Goal: Information Seeking & Learning: Learn about a topic

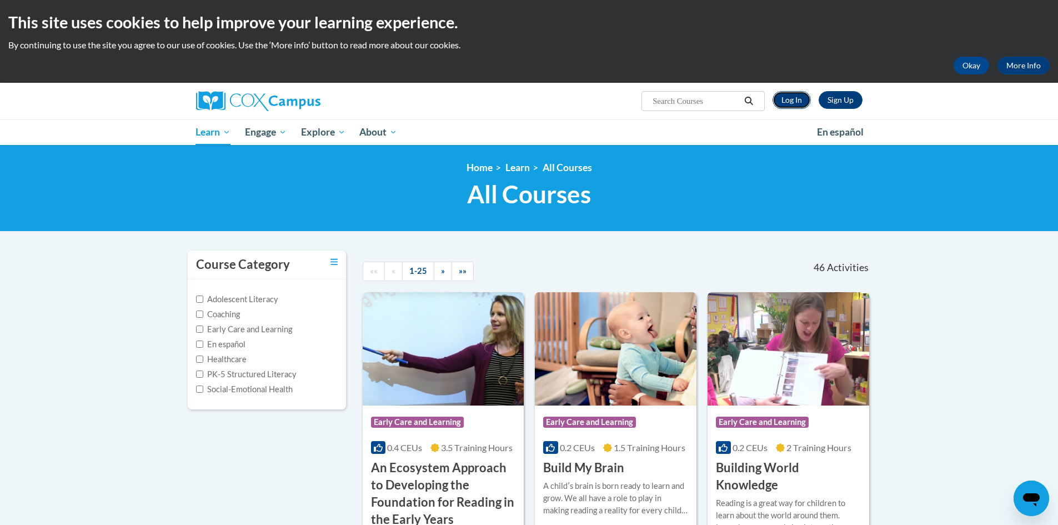
click at [799, 96] on link "Log In" at bounding box center [792, 100] width 38 height 18
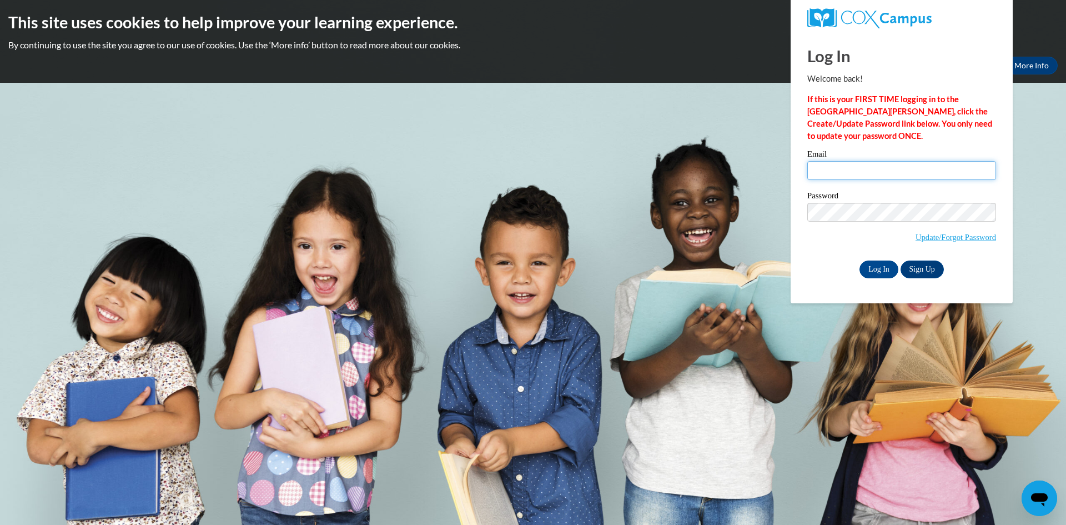
click at [844, 166] on input "Email" at bounding box center [902, 170] width 189 height 19
type input "bowlintr@collierschools.com"
click at [860, 261] on input "Log In" at bounding box center [879, 270] width 39 height 18
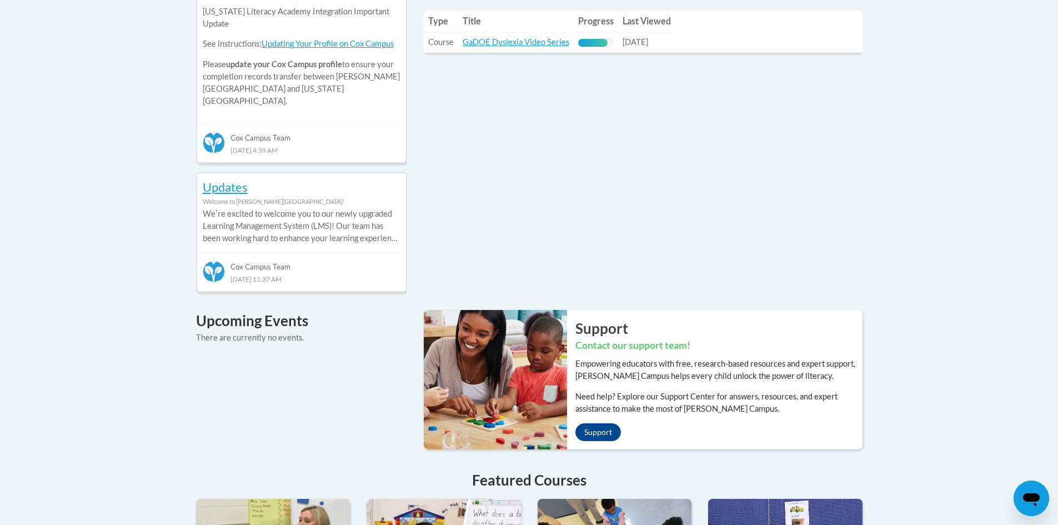
scroll to position [389, 0]
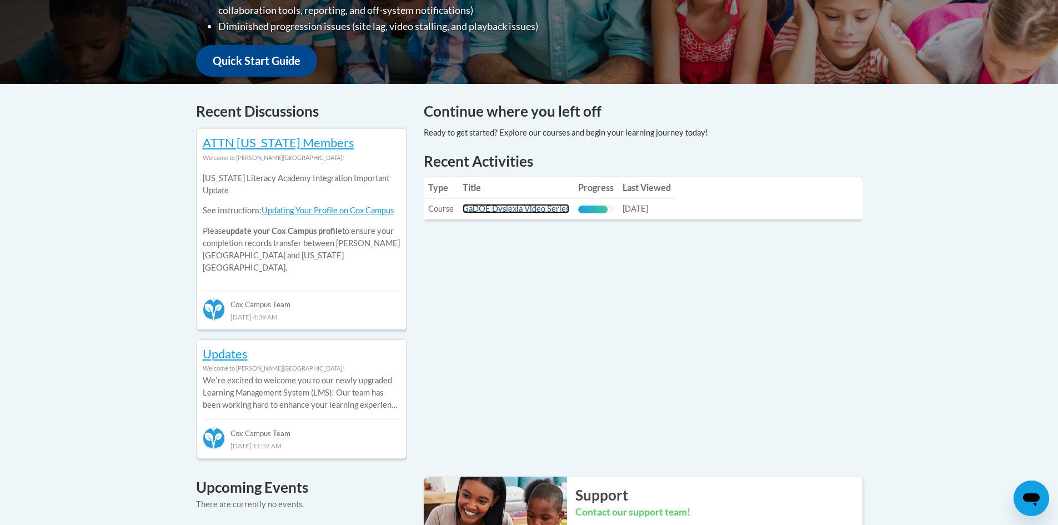
click at [491, 209] on link "GaDOE Dyslexia Video Series" at bounding box center [516, 208] width 107 height 9
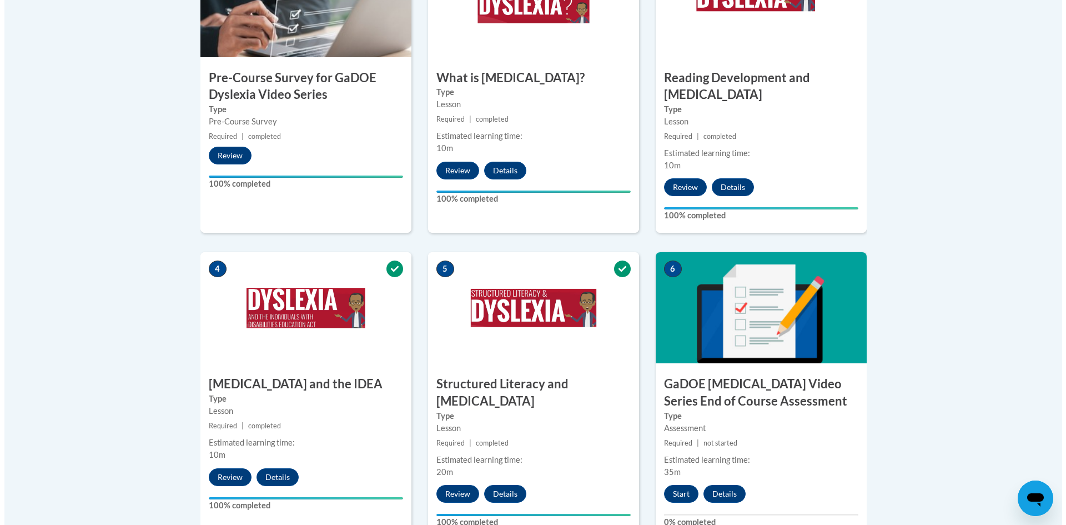
scroll to position [555, 0]
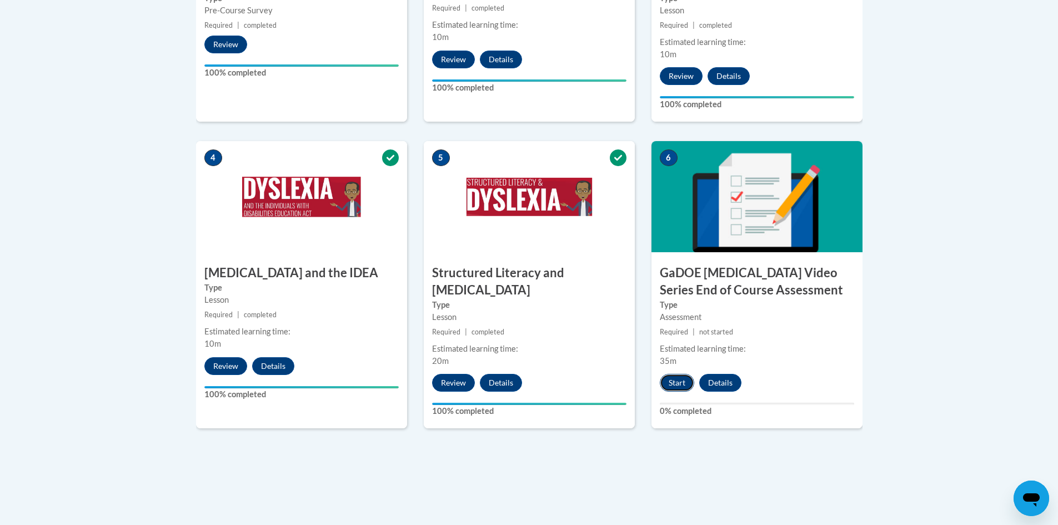
click at [683, 374] on button "Start" at bounding box center [677, 383] width 34 height 18
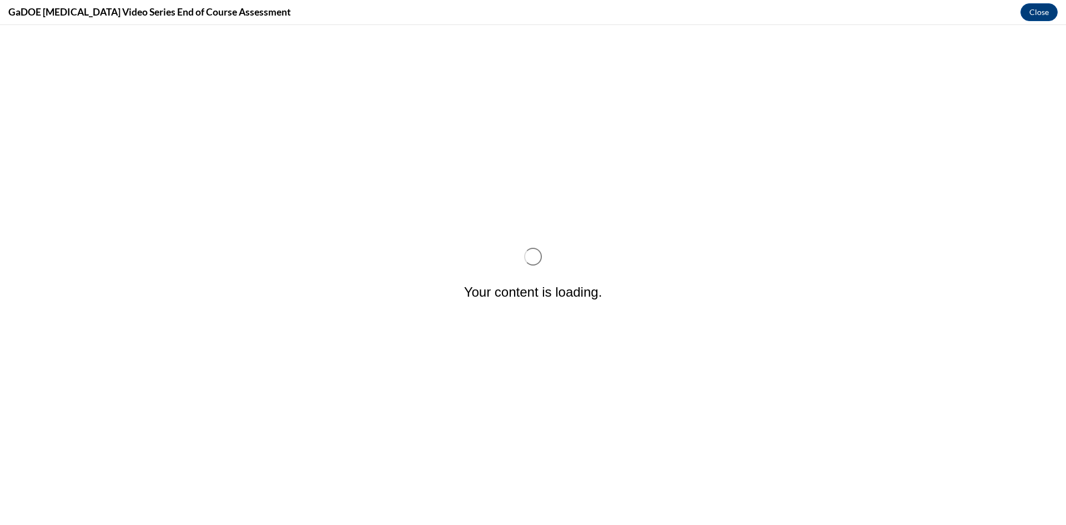
scroll to position [0, 0]
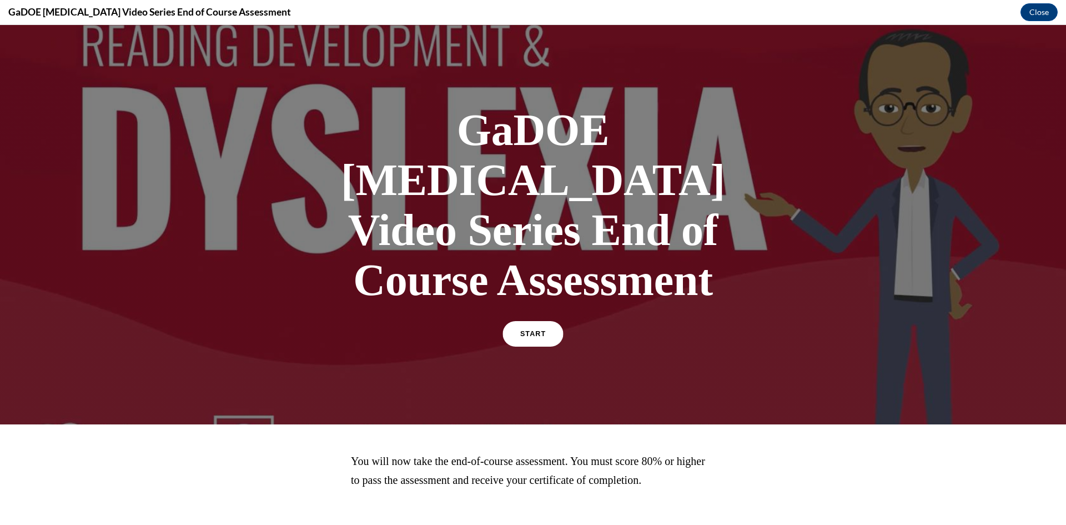
click at [532, 330] on span "START" at bounding box center [533, 334] width 26 height 8
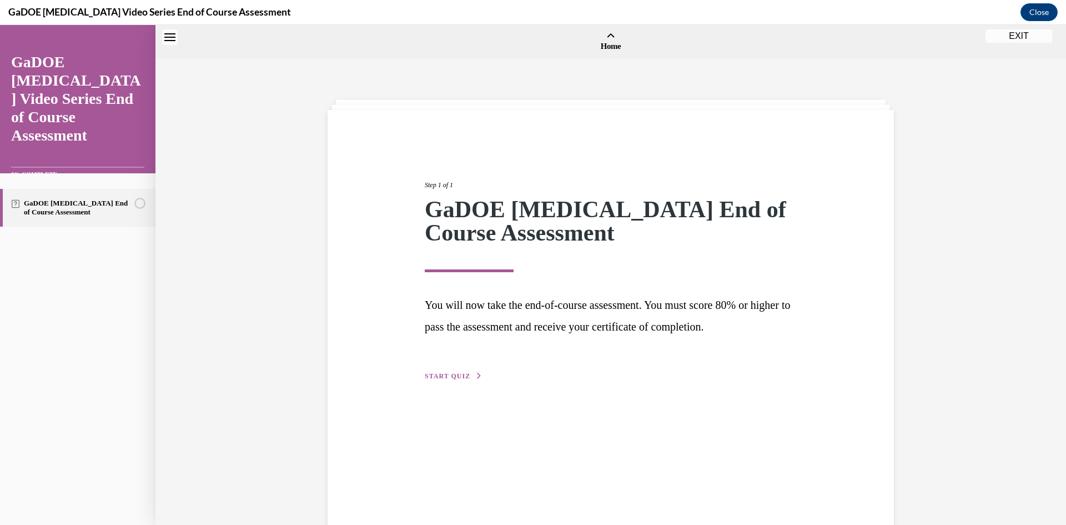
scroll to position [34, 0]
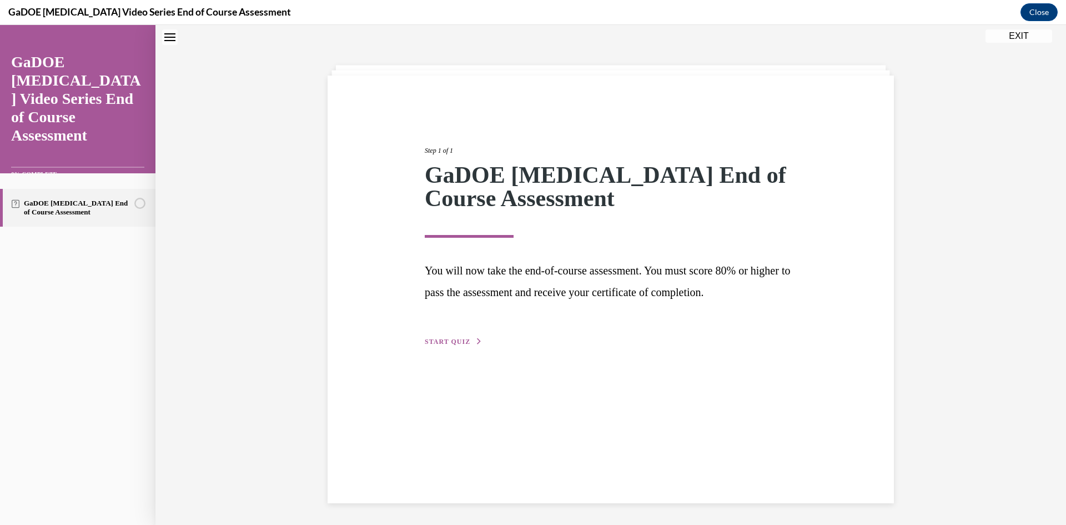
click at [438, 340] on span "START QUIZ" at bounding box center [448, 342] width 46 height 8
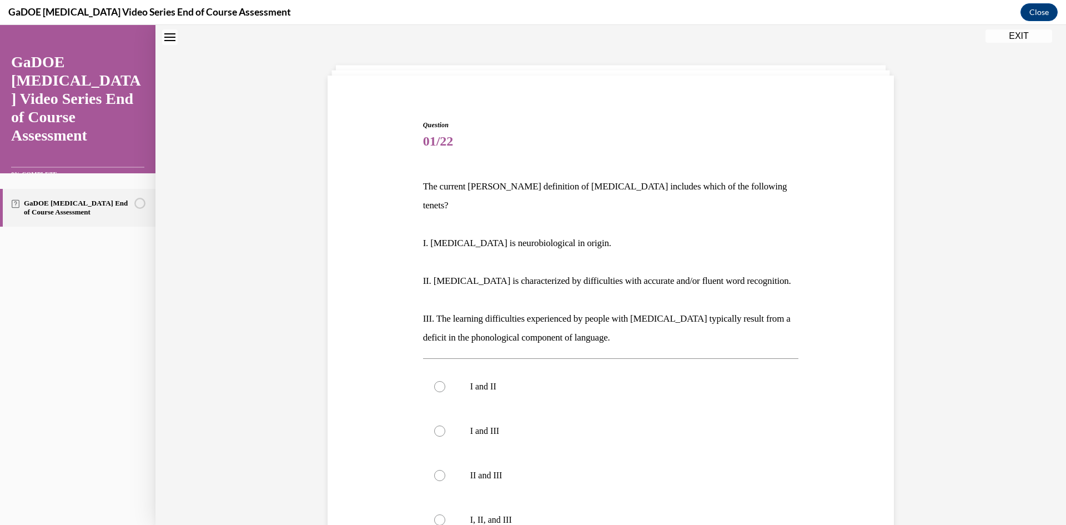
scroll to position [34, 0]
click at [434, 515] on div at bounding box center [439, 520] width 11 height 11
click at [434, 515] on input "I, II, and III" at bounding box center [439, 520] width 11 height 11
radio input "true"
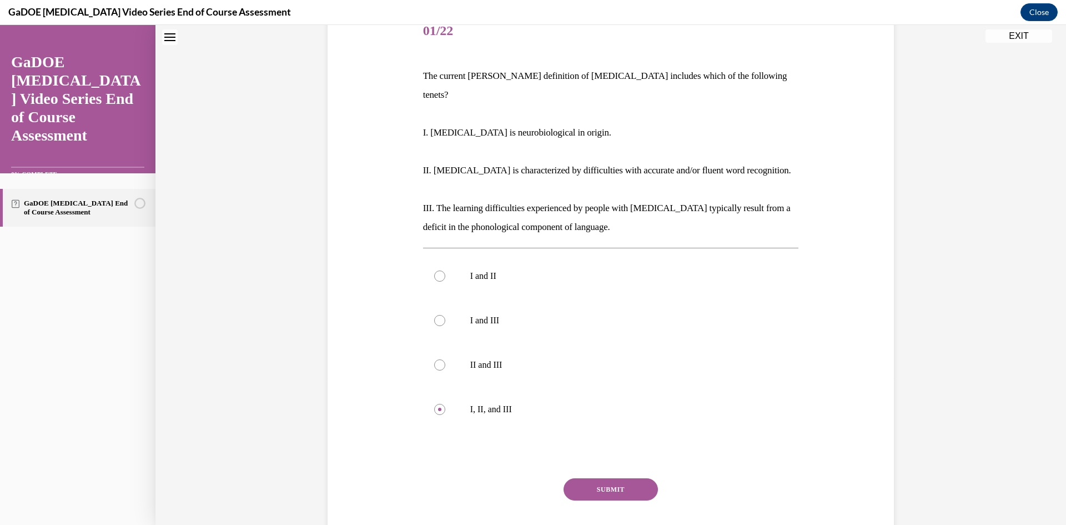
click at [608, 478] on button "SUBMIT" at bounding box center [611, 489] width 94 height 22
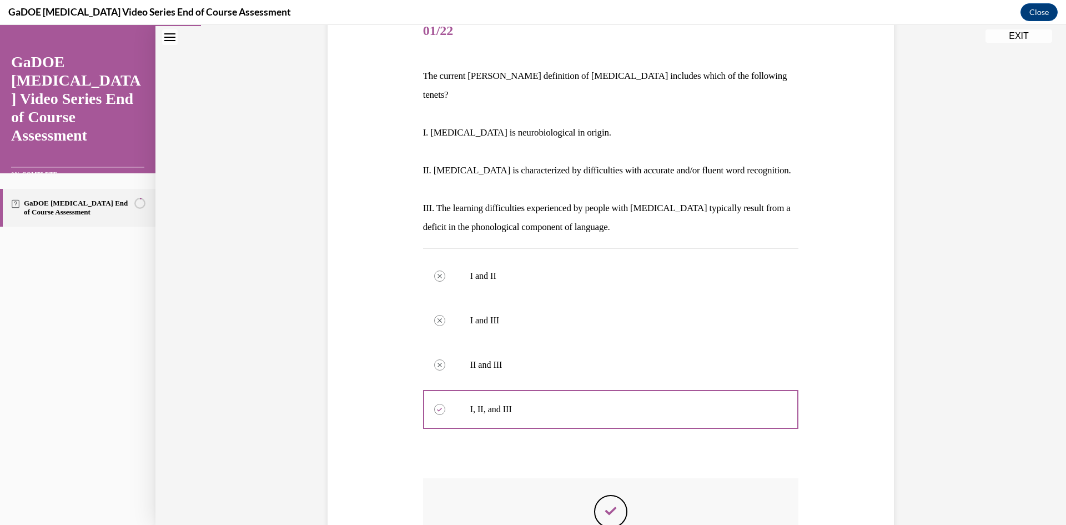
scroll to position [256, 0]
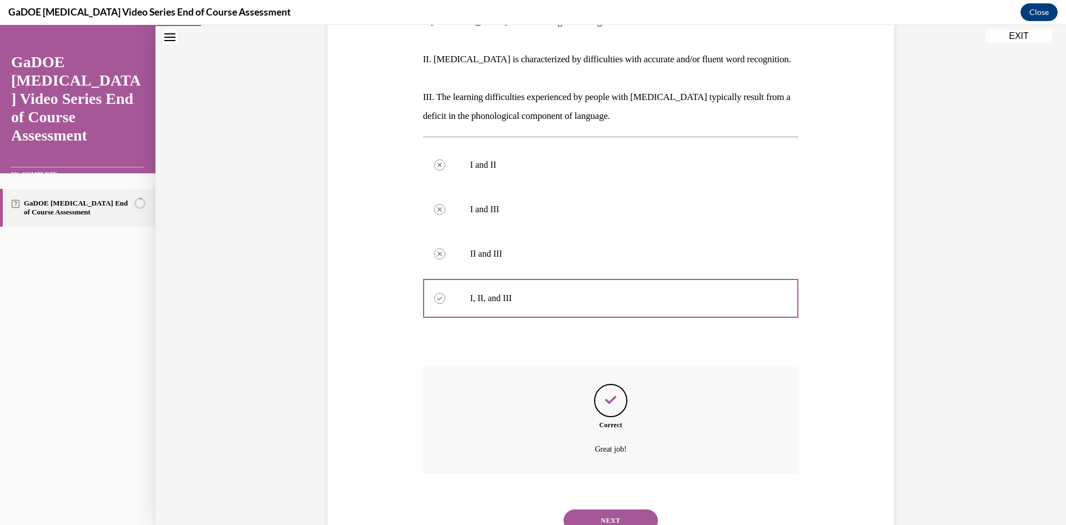
click at [615, 509] on button "NEXT" at bounding box center [611, 520] width 94 height 22
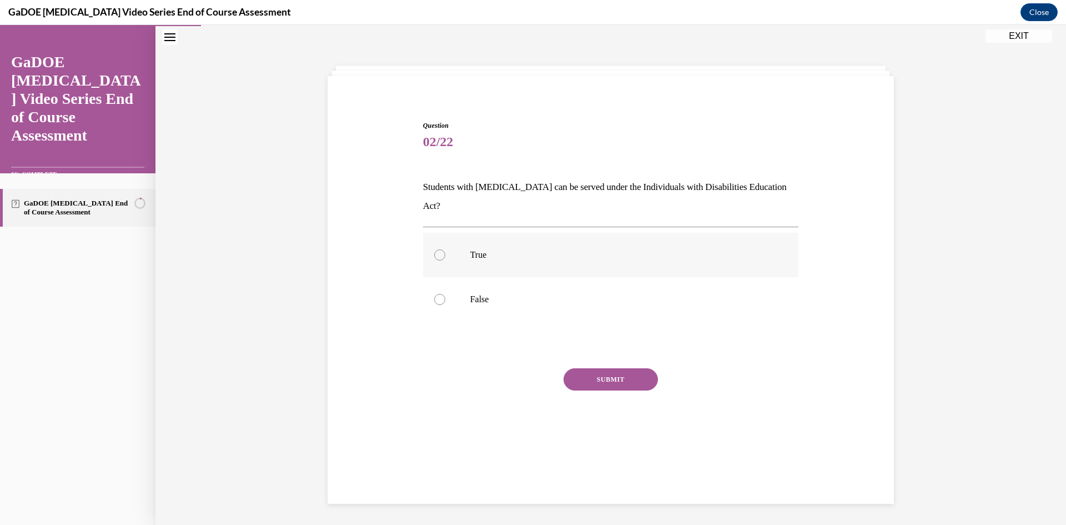
click at [434, 249] on div at bounding box center [439, 254] width 11 height 11
click at [434, 249] on input "True" at bounding box center [439, 254] width 11 height 11
radio input "true"
click at [588, 368] on button "SUBMIT" at bounding box center [611, 379] width 94 height 22
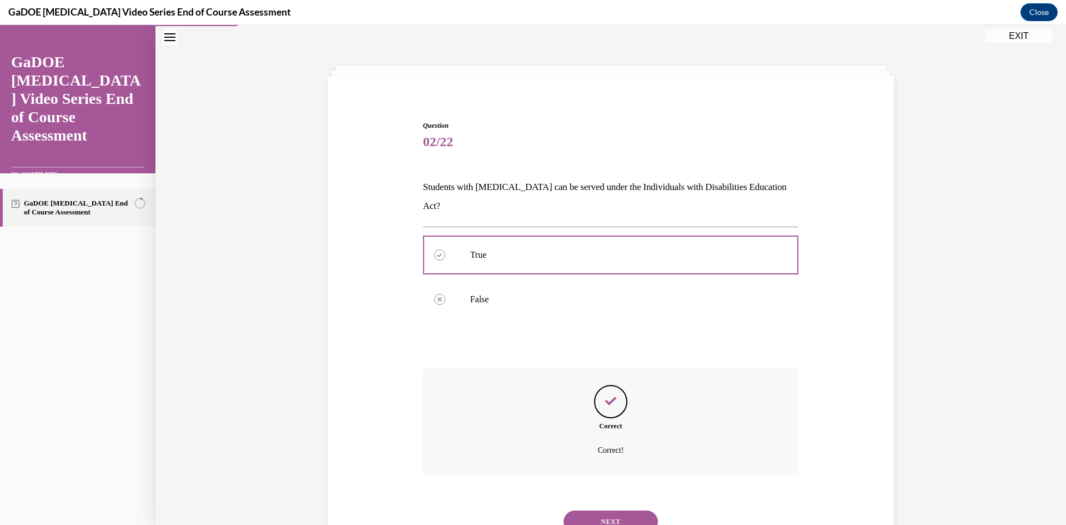
click at [612, 510] on button "NEXT" at bounding box center [611, 521] width 94 height 22
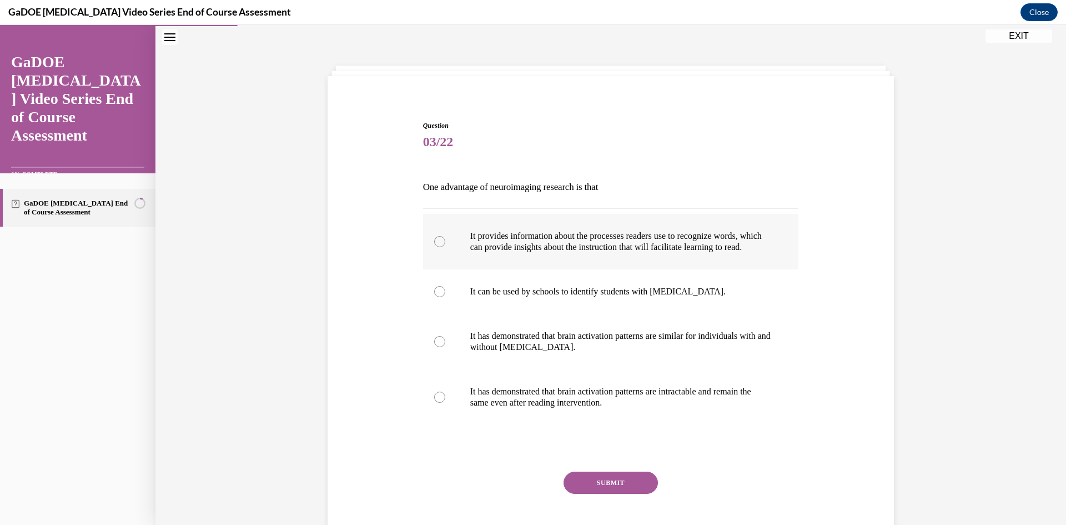
click at [437, 247] on div at bounding box center [439, 241] width 11 height 11
click at [437, 247] on input "It provides information about the processes readers use to recognize words, whi…" at bounding box center [439, 241] width 11 height 11
radio input "true"
click at [599, 494] on button "SUBMIT" at bounding box center [611, 483] width 94 height 22
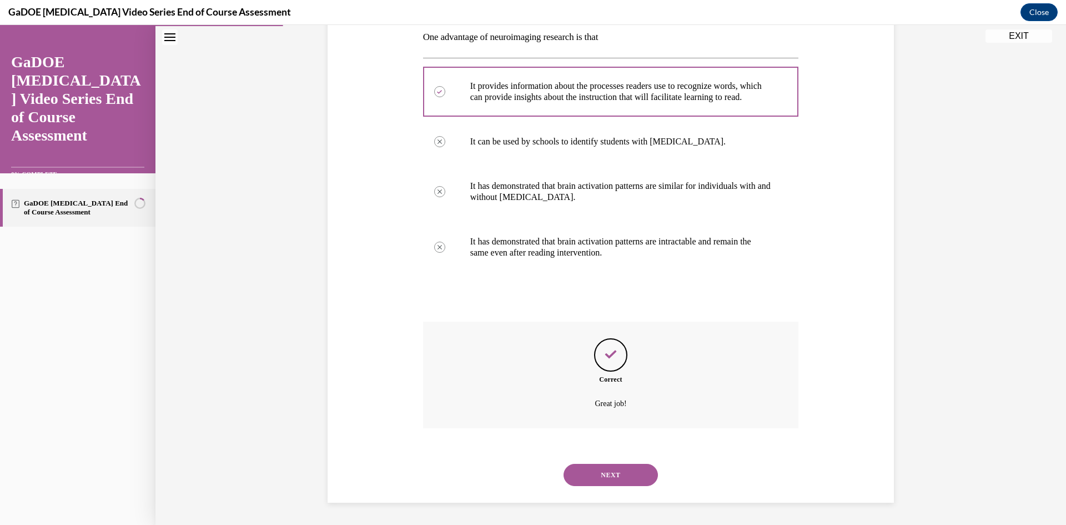
click at [629, 482] on button "NEXT" at bounding box center [611, 475] width 94 height 22
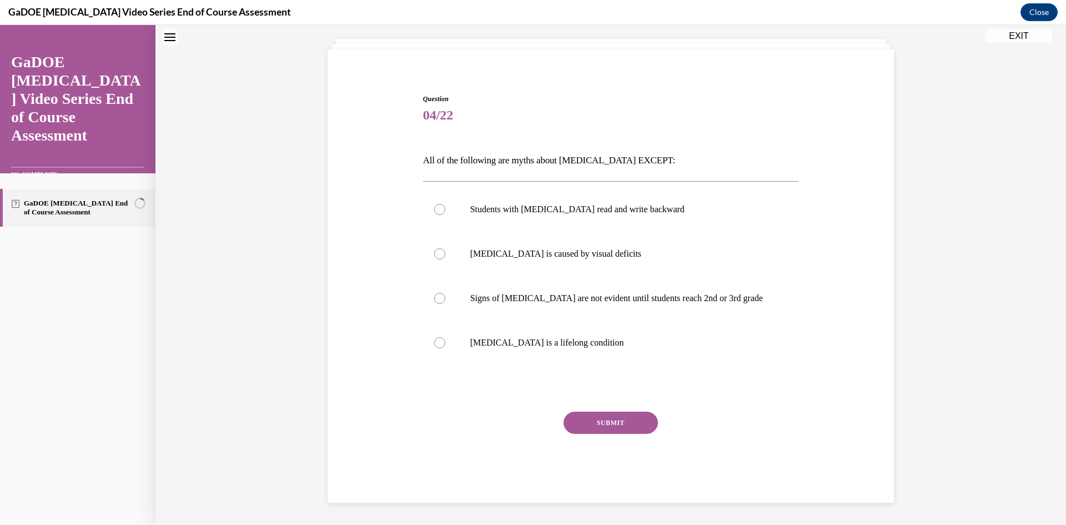
scroll to position [34, 0]
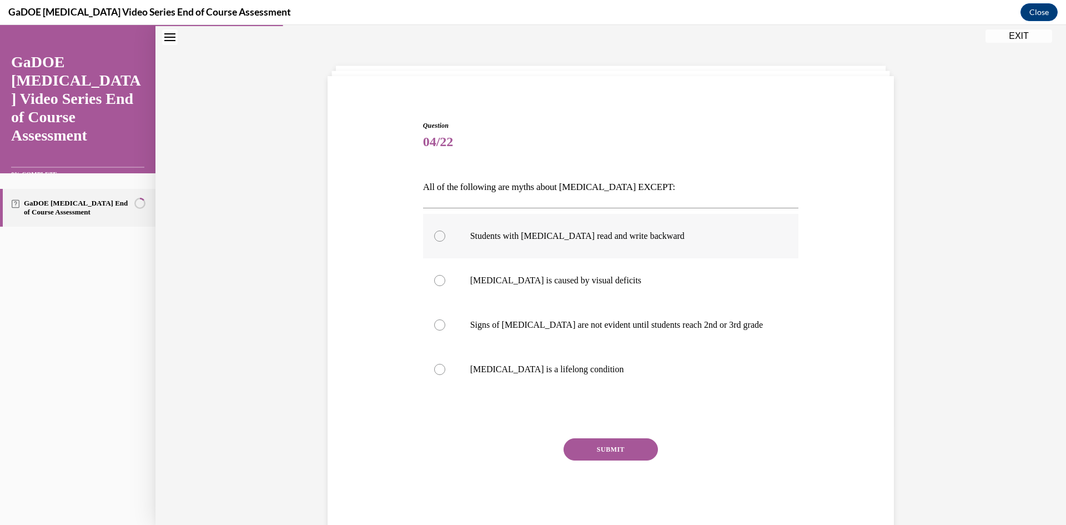
click at [436, 237] on div at bounding box center [439, 236] width 11 height 11
click at [436, 237] on input "Students with dyslexia read and write backward" at bounding box center [439, 236] width 11 height 11
radio input "true"
click at [435, 282] on div at bounding box center [439, 280] width 11 height 11
click at [435, 282] on input "Dyslexia is caused by visual deficits" at bounding box center [439, 280] width 11 height 11
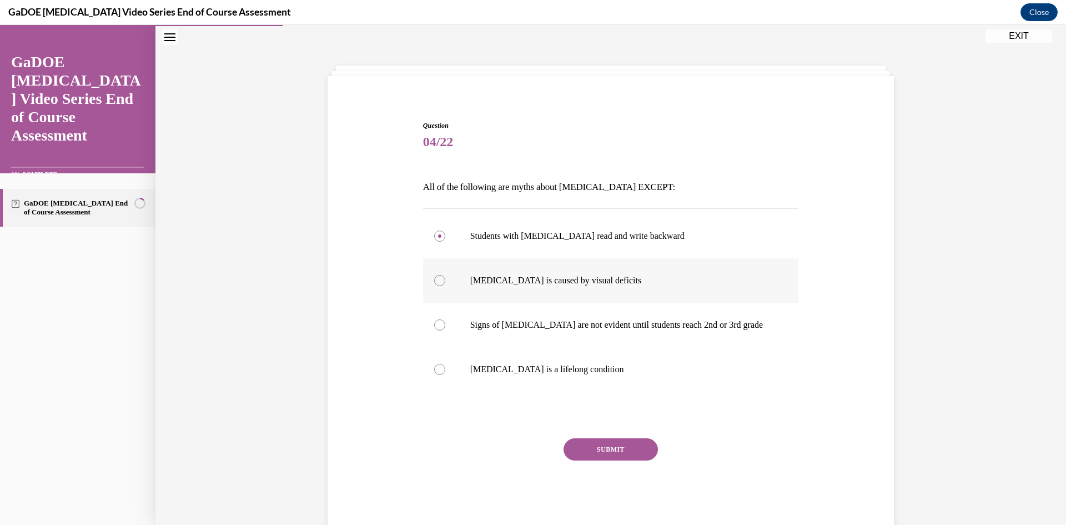
radio input "true"
click at [435, 324] on div at bounding box center [439, 324] width 11 height 11
click at [435, 324] on input "Signs of dyslexia are not evident until students reach 2nd or 3rd grade" at bounding box center [439, 324] width 11 height 11
radio input "true"
click at [438, 370] on div at bounding box center [439, 369] width 11 height 11
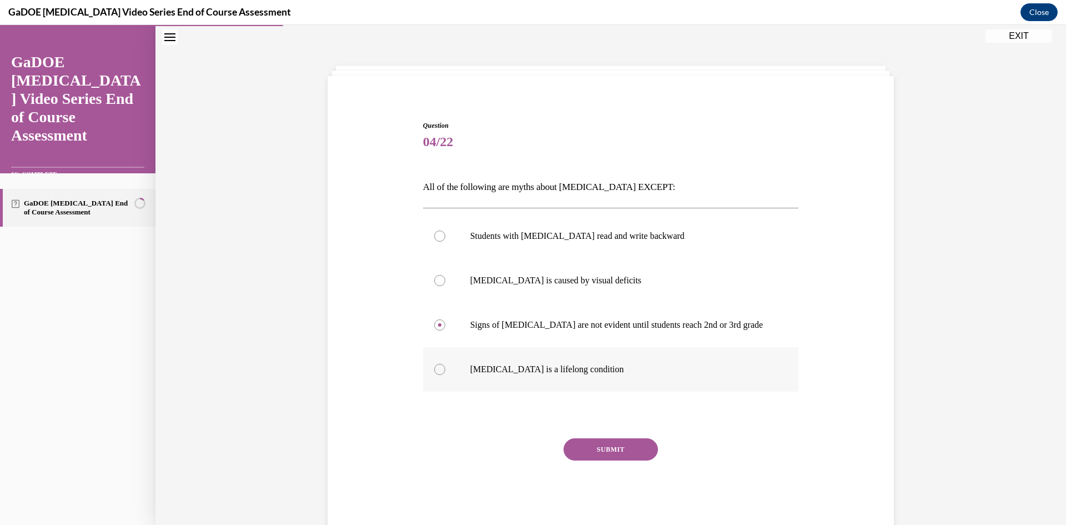
click at [438, 370] on input "Dyslexia is a lifelong condition" at bounding box center [439, 369] width 11 height 11
radio input "true"
click at [627, 455] on button "SUBMIT" at bounding box center [611, 449] width 94 height 22
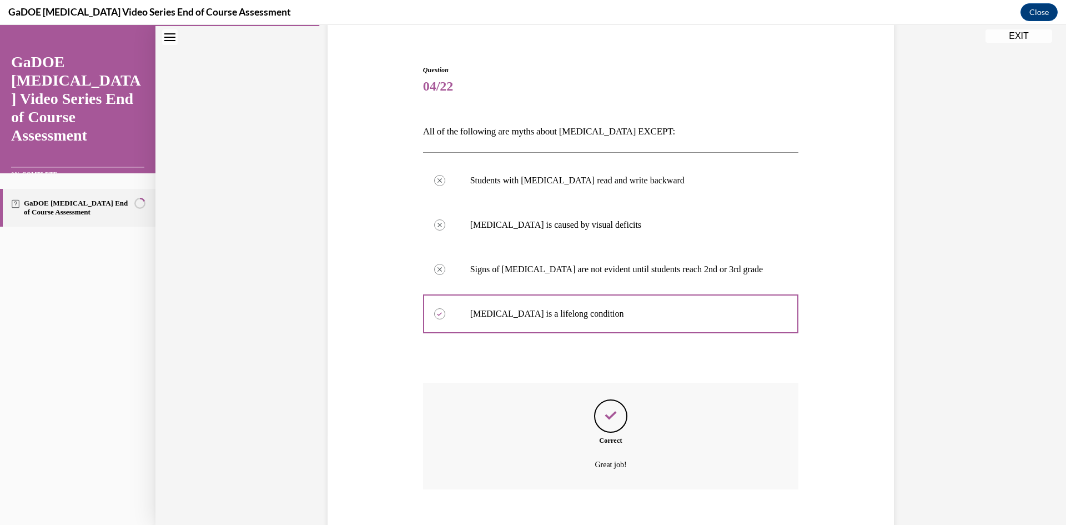
scroll to position [145, 0]
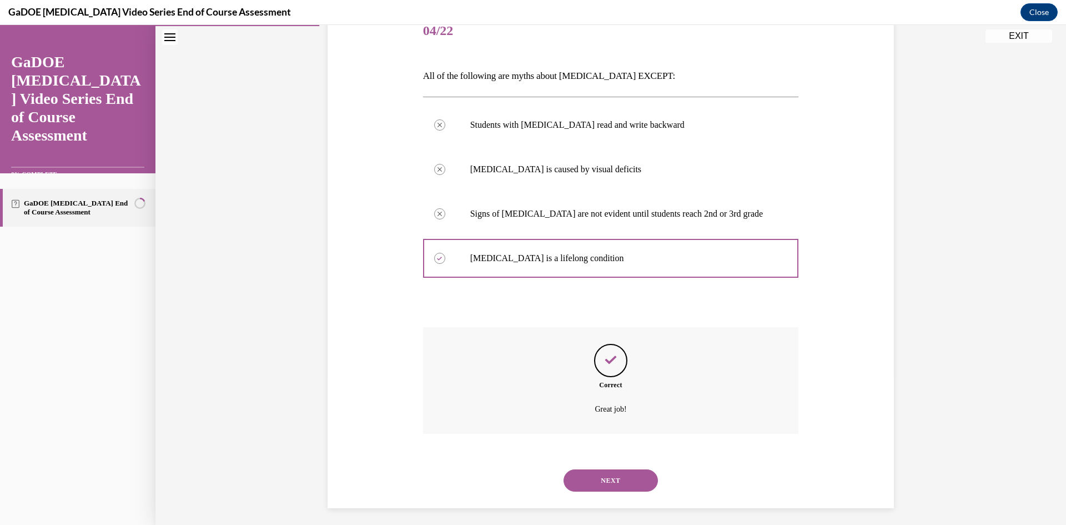
click at [605, 482] on button "NEXT" at bounding box center [611, 480] width 94 height 22
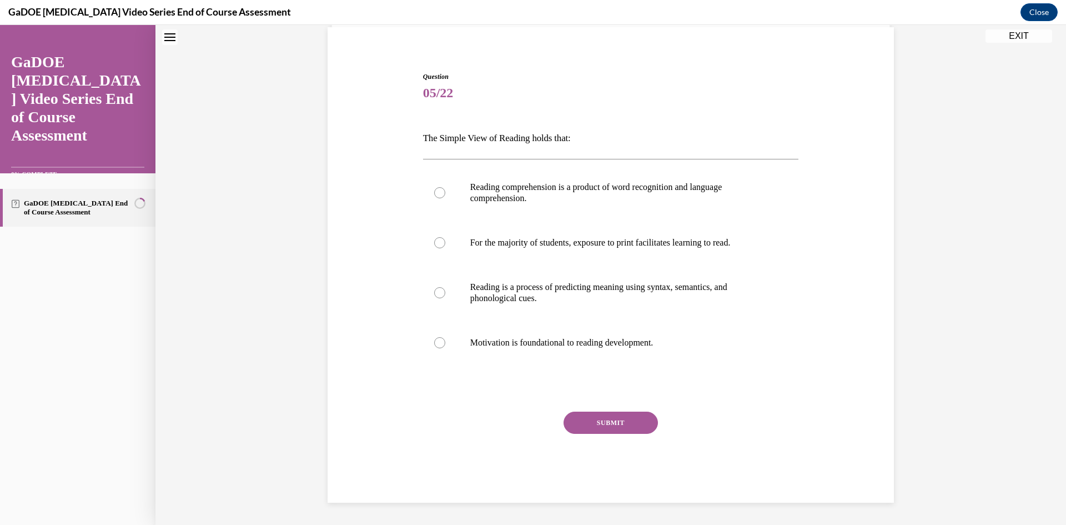
scroll to position [34, 0]
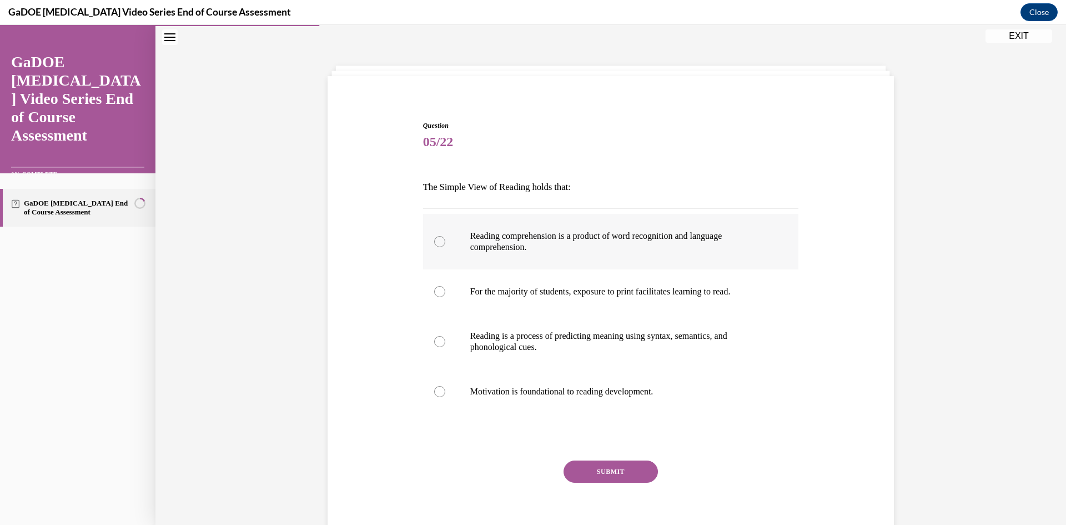
click at [434, 244] on div at bounding box center [439, 241] width 11 height 11
click at [434, 244] on input "Reading comprehension is a product of word recognition and language comprehensi…" at bounding box center [439, 241] width 11 height 11
radio input "true"
click at [578, 470] on button "SUBMIT" at bounding box center [611, 471] width 94 height 22
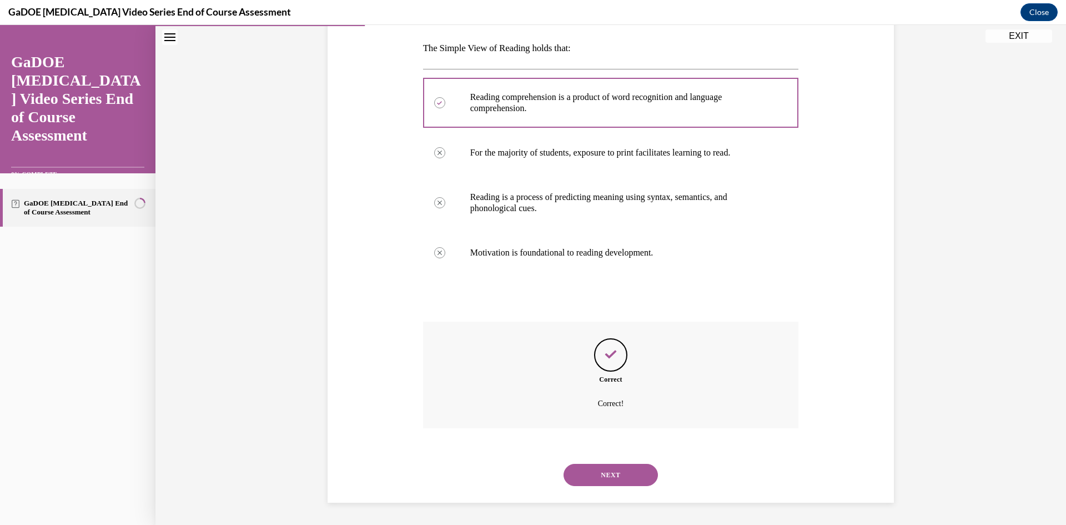
click at [613, 473] on button "NEXT" at bounding box center [611, 475] width 94 height 22
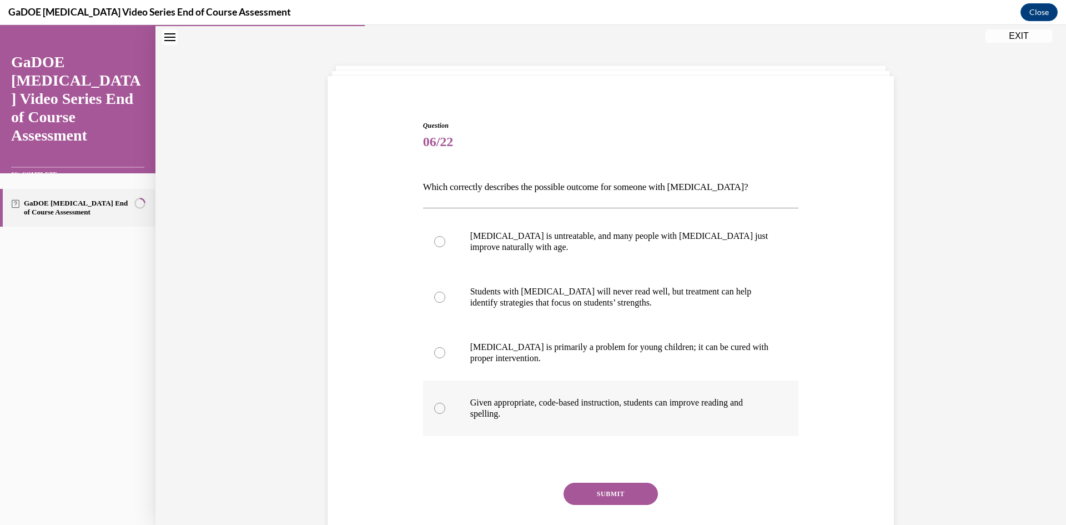
click at [434, 410] on div at bounding box center [439, 408] width 11 height 11
click at [434, 410] on input "Given appropriate, code-based instruction, students can improve reading and spe…" at bounding box center [439, 408] width 11 height 11
radio input "true"
click at [600, 489] on button "SUBMIT" at bounding box center [611, 494] width 94 height 22
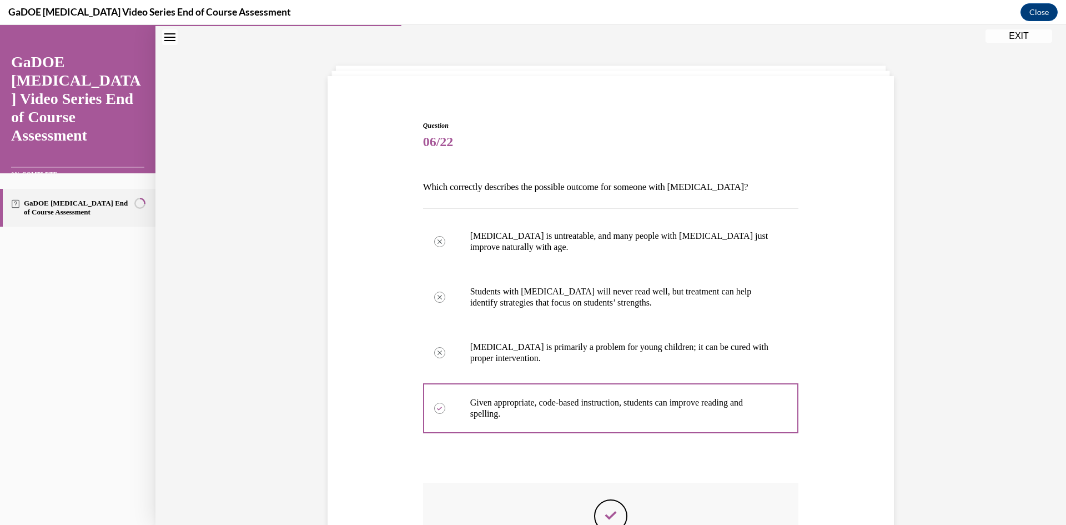
scroll to position [195, 0]
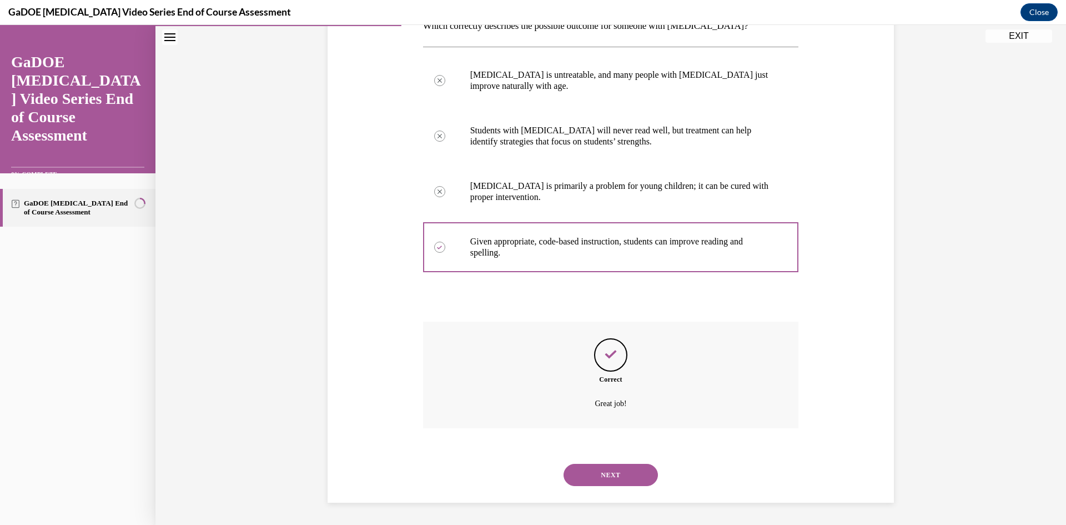
click at [598, 473] on button "NEXT" at bounding box center [611, 475] width 94 height 22
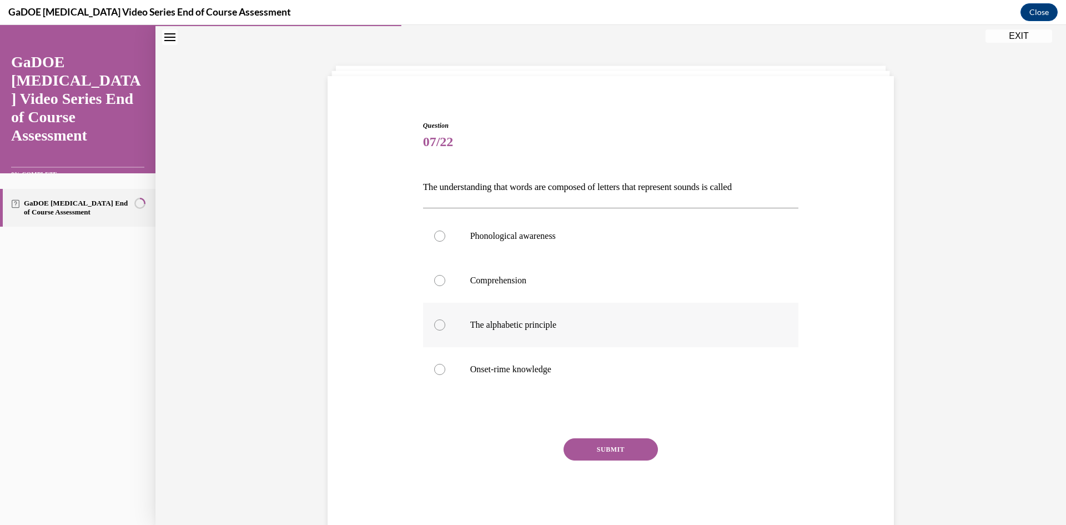
click at [437, 325] on div at bounding box center [439, 324] width 11 height 11
click at [437, 325] on input "The alphabetic principle" at bounding box center [439, 324] width 11 height 11
radio input "true"
click at [608, 446] on button "SUBMIT" at bounding box center [611, 449] width 94 height 22
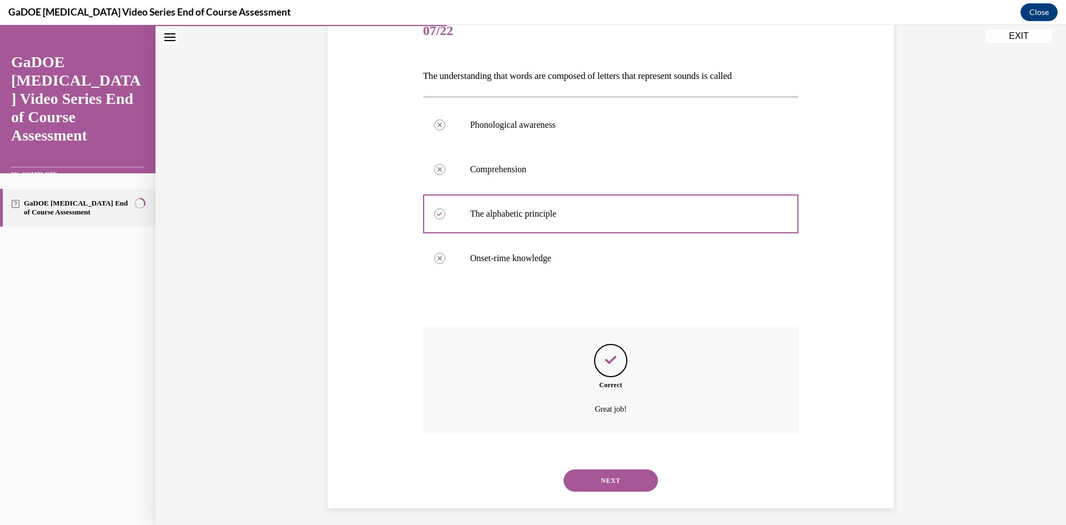
click at [615, 475] on button "NEXT" at bounding box center [611, 480] width 94 height 22
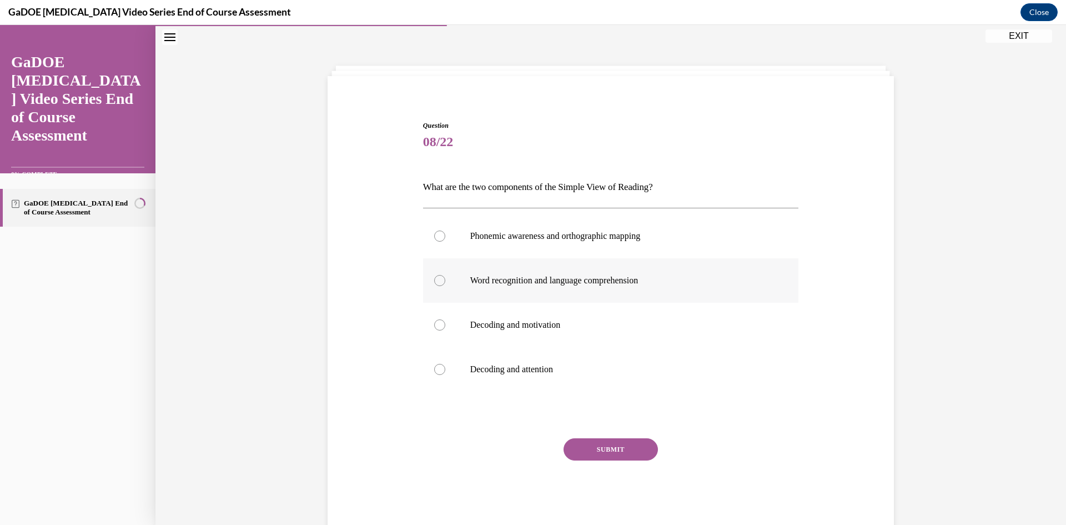
click at [439, 278] on div at bounding box center [439, 280] width 11 height 11
click at [439, 278] on input "Word recognition and language comprehension" at bounding box center [439, 280] width 11 height 11
radio input "true"
click at [613, 443] on button "SUBMIT" at bounding box center [611, 449] width 94 height 22
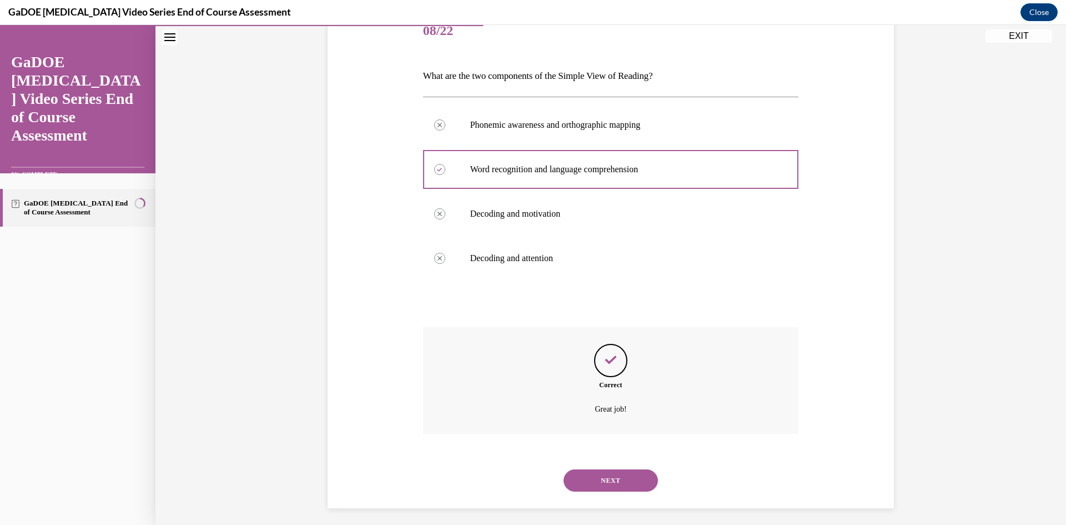
scroll to position [151, 0]
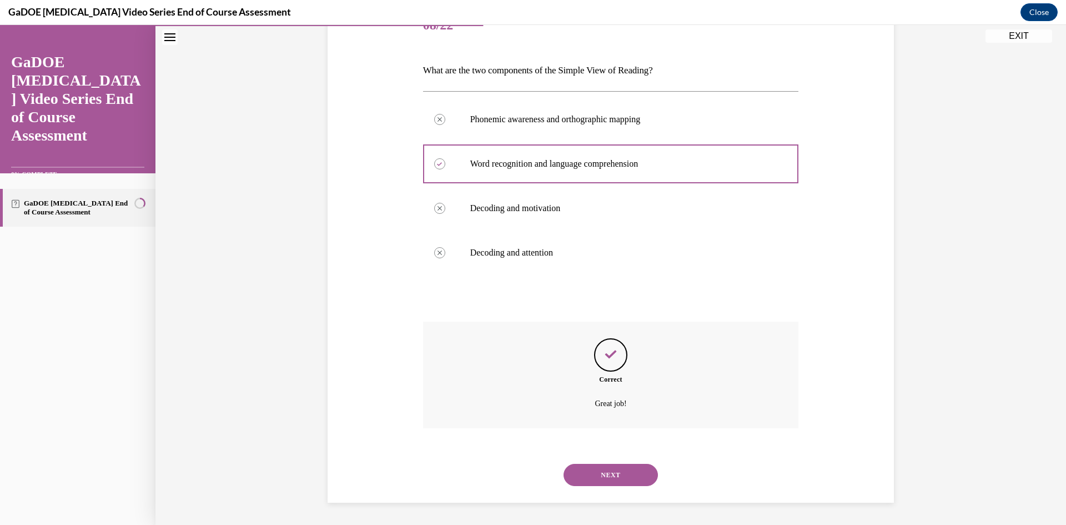
click at [593, 472] on button "NEXT" at bounding box center [611, 475] width 94 height 22
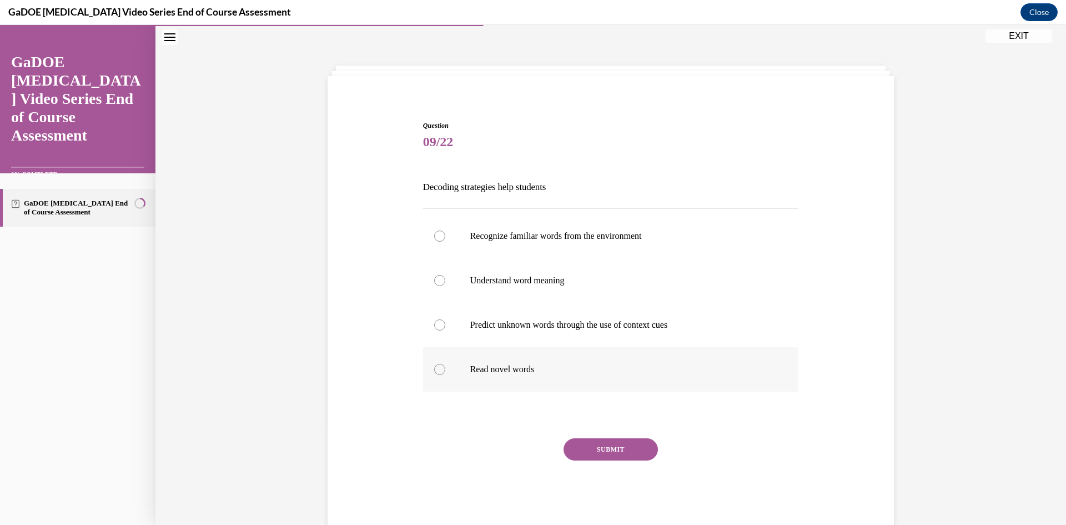
click at [437, 369] on div at bounding box center [439, 369] width 11 height 11
click at [437, 369] on input "Read novel words" at bounding box center [439, 369] width 11 height 11
radio input "true"
click at [616, 449] on button "SUBMIT" at bounding box center [611, 449] width 94 height 22
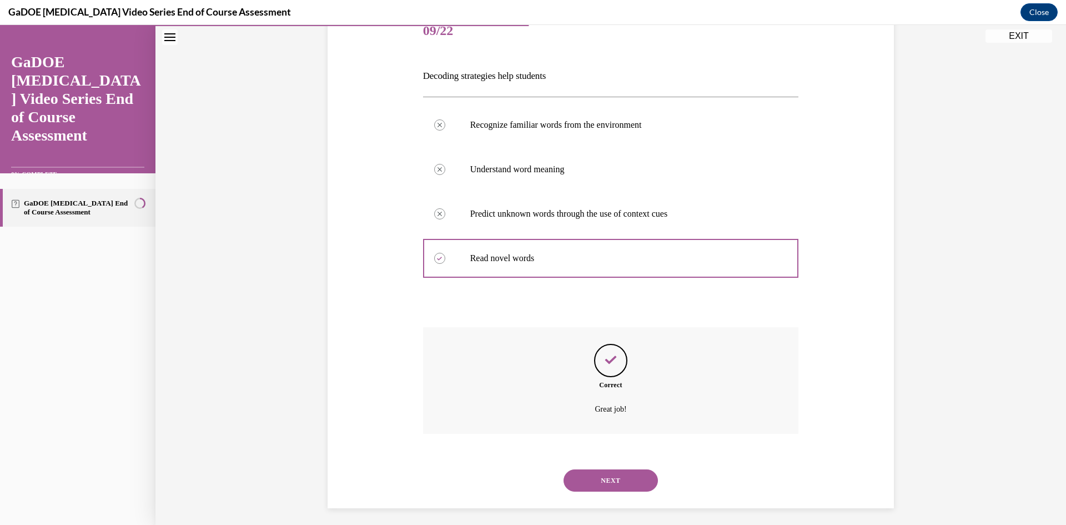
scroll to position [151, 0]
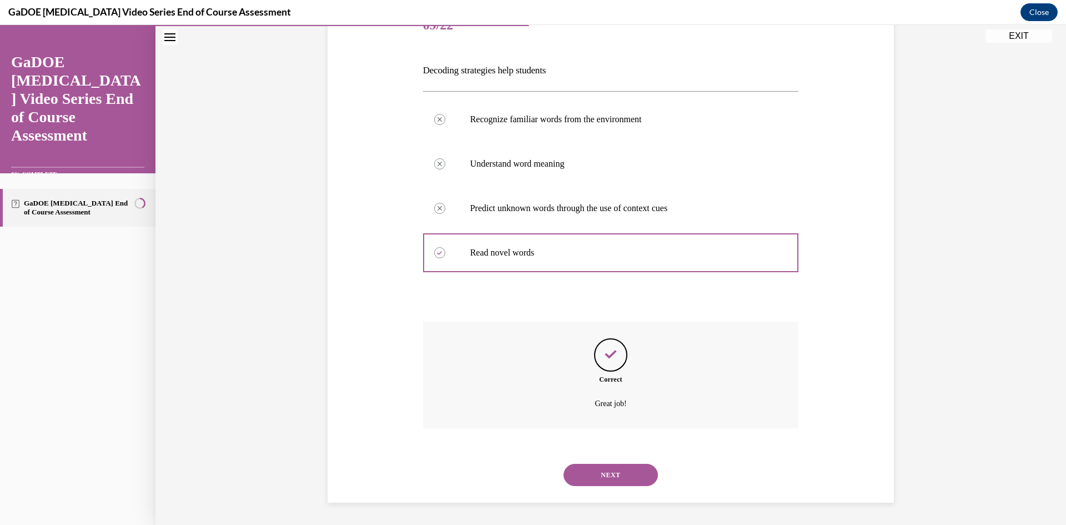
click at [615, 475] on button "NEXT" at bounding box center [611, 475] width 94 height 22
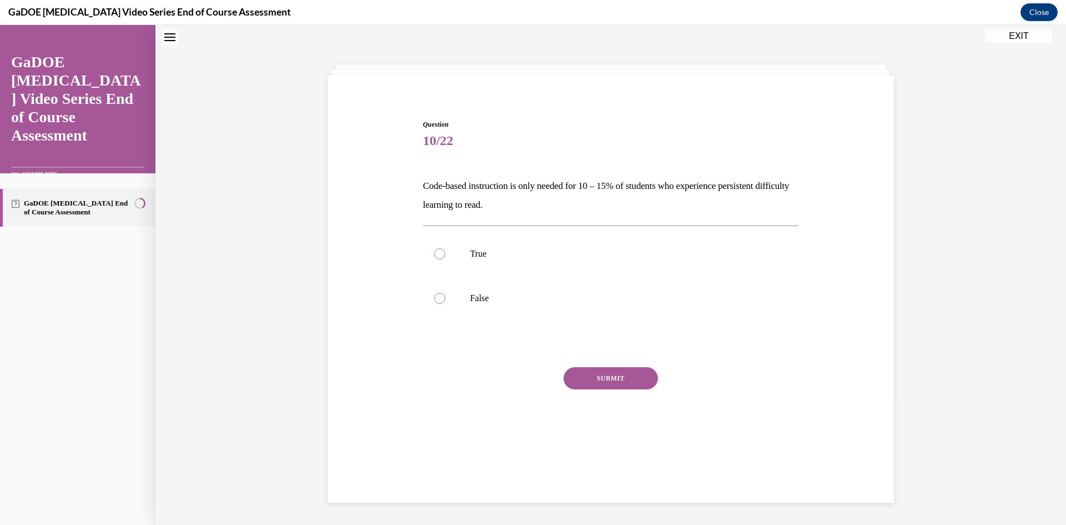
scroll to position [34, 0]
click at [434, 299] on div at bounding box center [439, 299] width 11 height 11
click at [434, 299] on input "False" at bounding box center [439, 299] width 11 height 11
radio input "true"
click at [604, 384] on button "SUBMIT" at bounding box center [611, 379] width 94 height 22
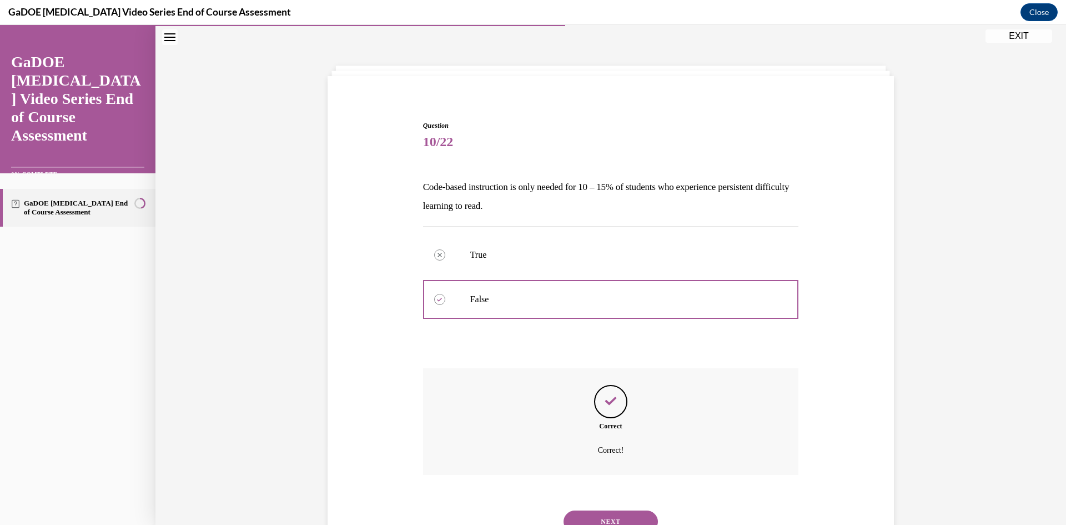
scroll to position [81, 0]
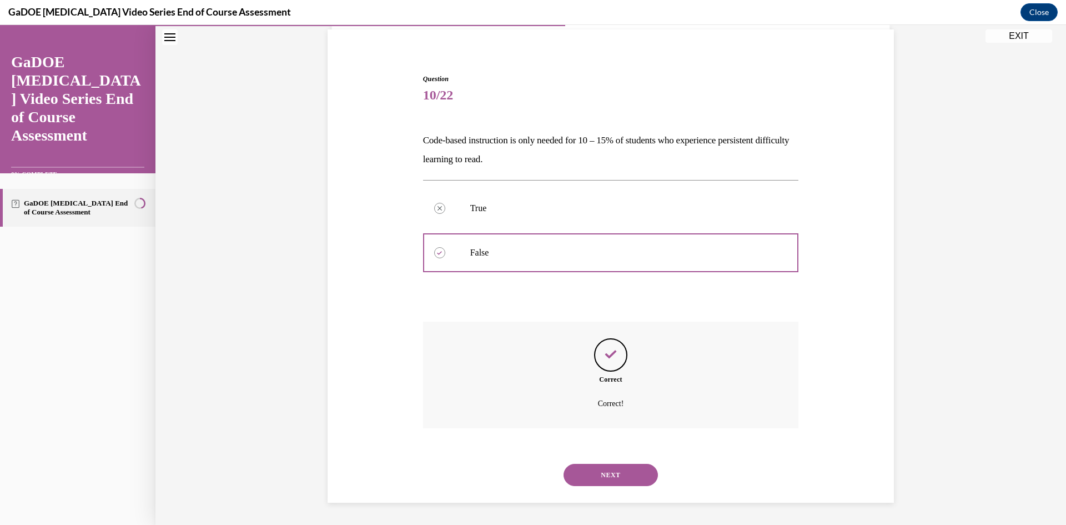
click at [620, 474] on button "NEXT" at bounding box center [611, 475] width 94 height 22
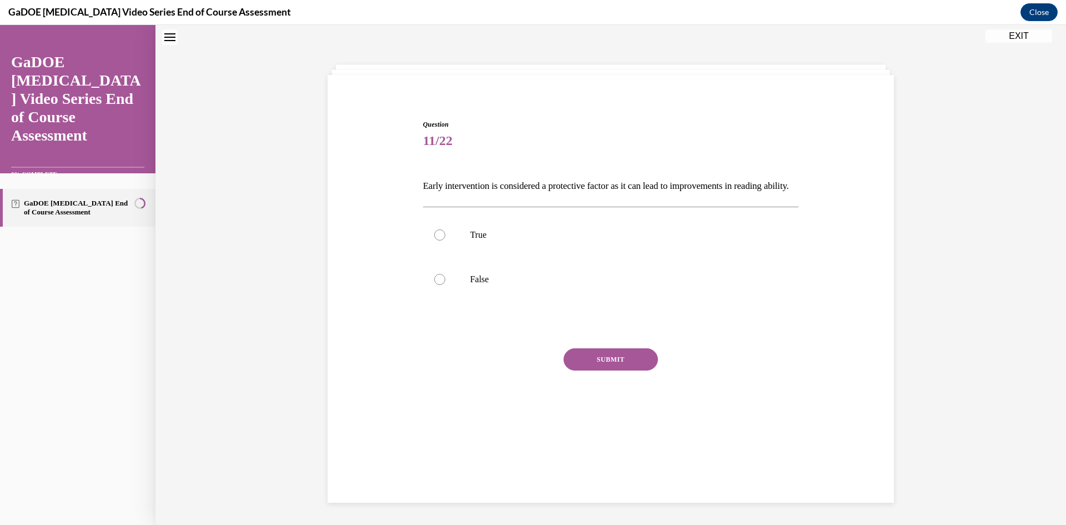
scroll to position [34, 0]
click at [440, 242] on div at bounding box center [439, 236] width 11 height 11
click at [440, 242] on input "True" at bounding box center [439, 236] width 11 height 11
radio input "true"
click at [604, 372] on button "SUBMIT" at bounding box center [611, 360] width 94 height 22
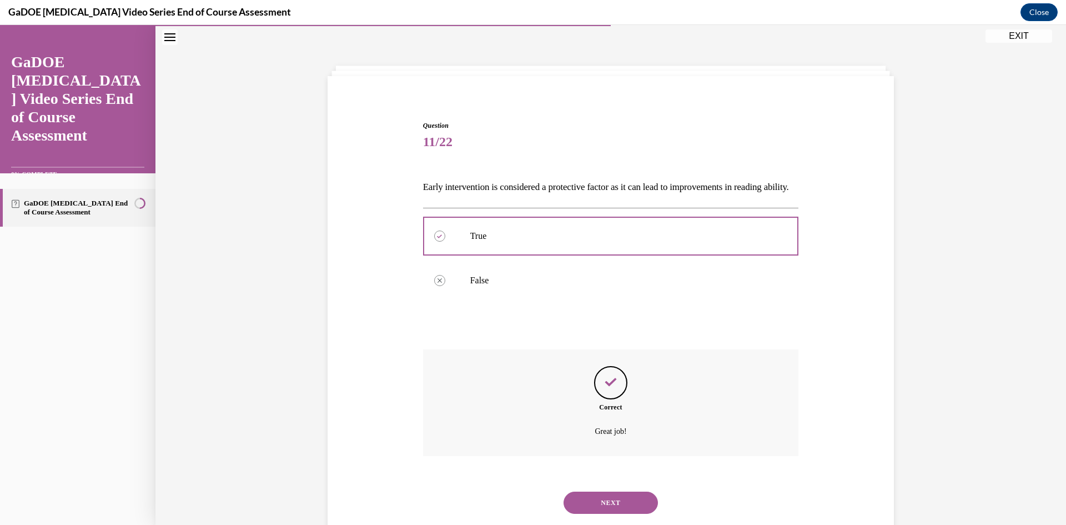
scroll to position [81, 0]
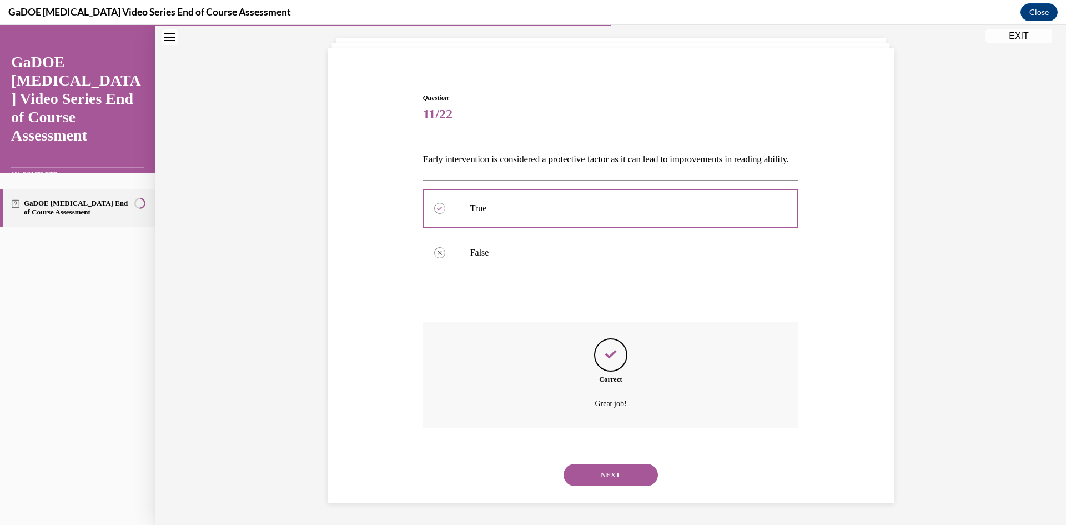
click at [618, 483] on button "NEXT" at bounding box center [611, 475] width 94 height 22
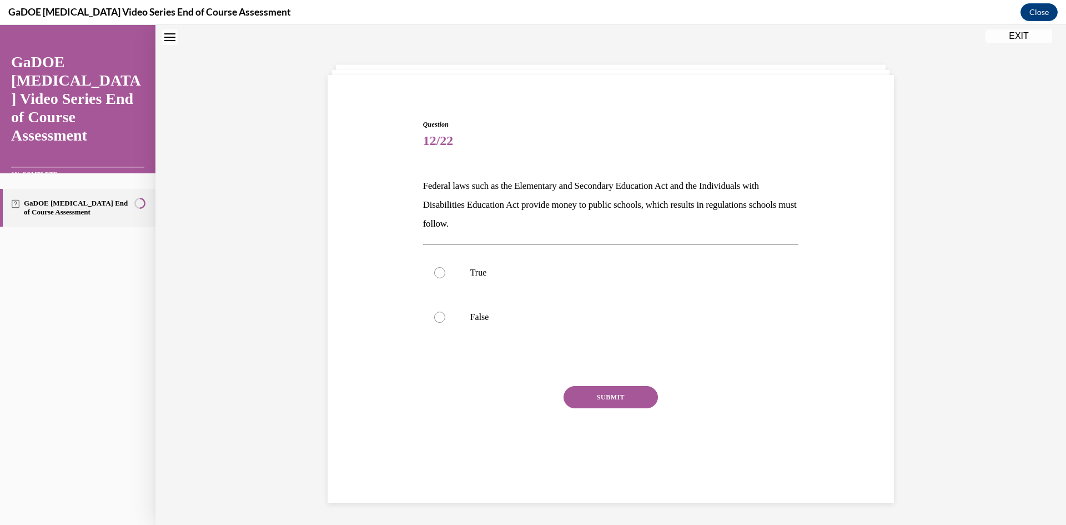
scroll to position [34, 0]
click at [439, 273] on div at bounding box center [439, 273] width 11 height 11
click at [439, 273] on input "True" at bounding box center [439, 273] width 11 height 11
radio input "true"
click at [582, 398] on button "SUBMIT" at bounding box center [611, 398] width 94 height 22
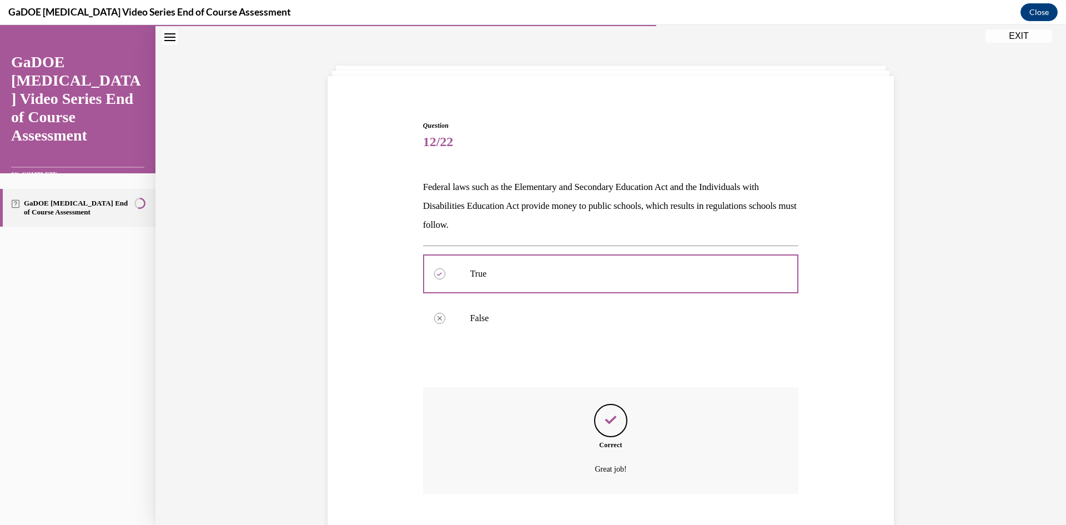
scroll to position [99, 0]
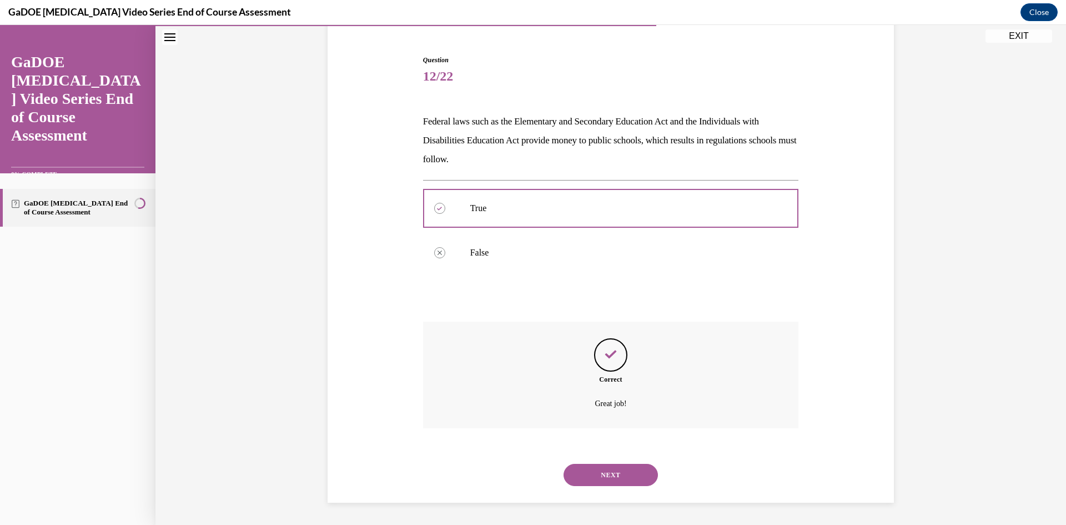
click at [618, 481] on button "NEXT" at bounding box center [611, 475] width 94 height 22
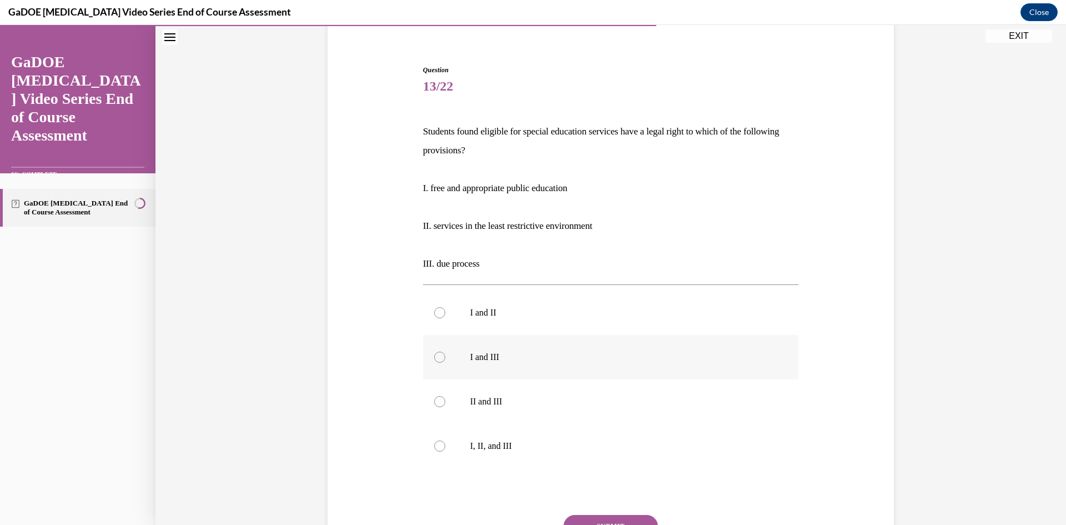
scroll to position [145, 0]
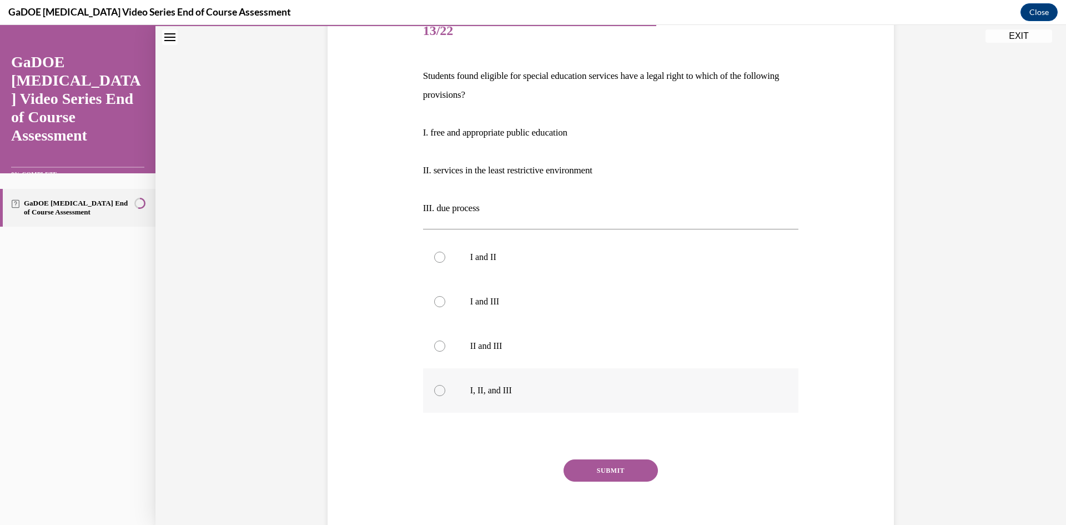
click at [438, 388] on div at bounding box center [439, 390] width 11 height 11
click at [438, 388] on input "I, II, and III" at bounding box center [439, 390] width 11 height 11
radio input "true"
click at [619, 475] on button "SUBMIT" at bounding box center [611, 470] width 94 height 22
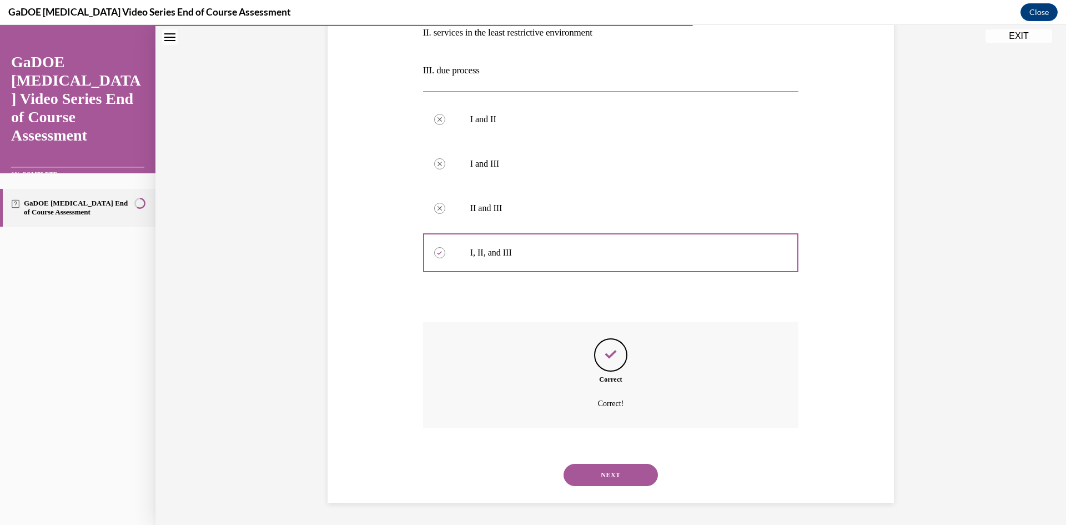
click at [601, 478] on button "NEXT" at bounding box center [611, 475] width 94 height 22
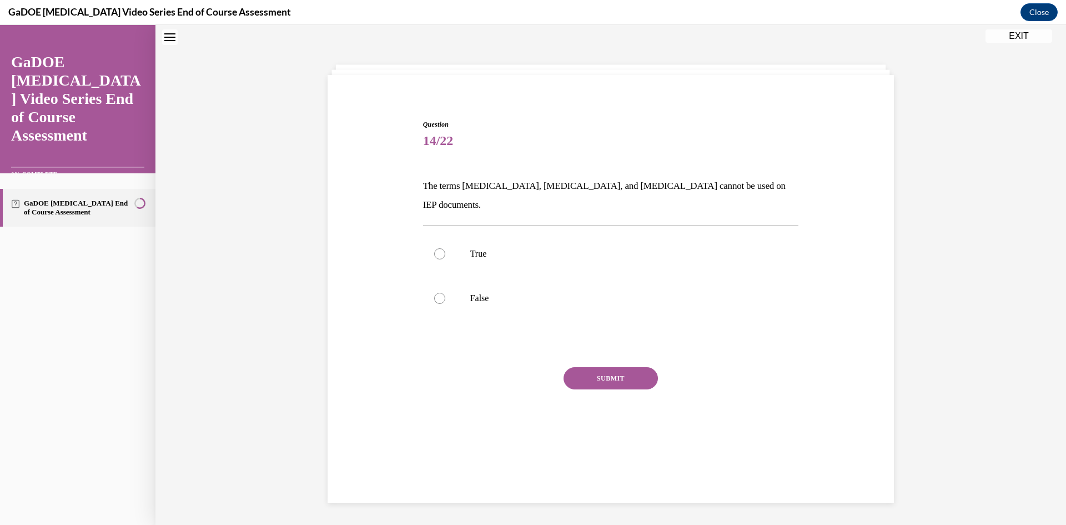
scroll to position [34, 0]
click at [436, 294] on div at bounding box center [439, 299] width 11 height 11
click at [436, 294] on input "False" at bounding box center [439, 299] width 11 height 11
radio input "true"
click at [597, 368] on button "SUBMIT" at bounding box center [611, 379] width 94 height 22
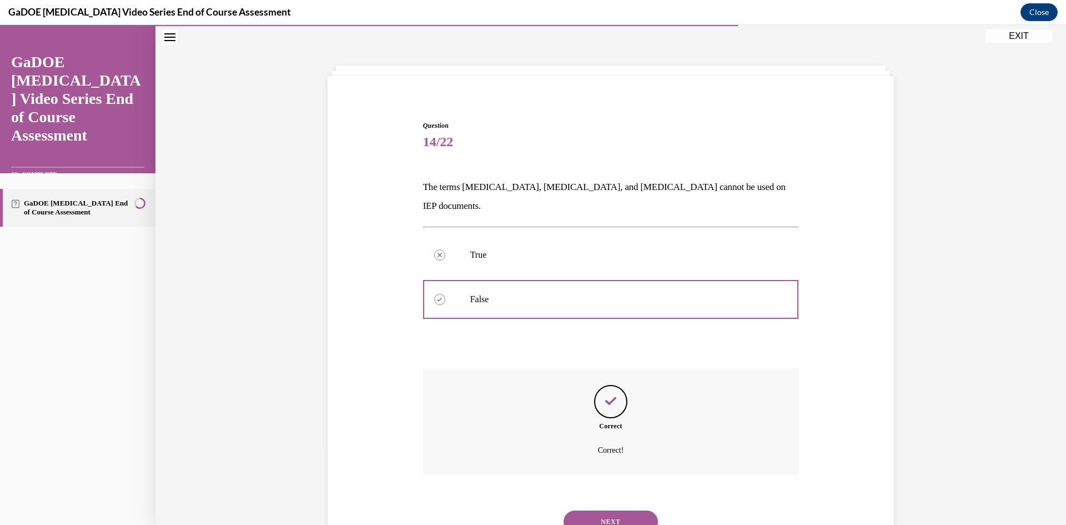
scroll to position [62, 0]
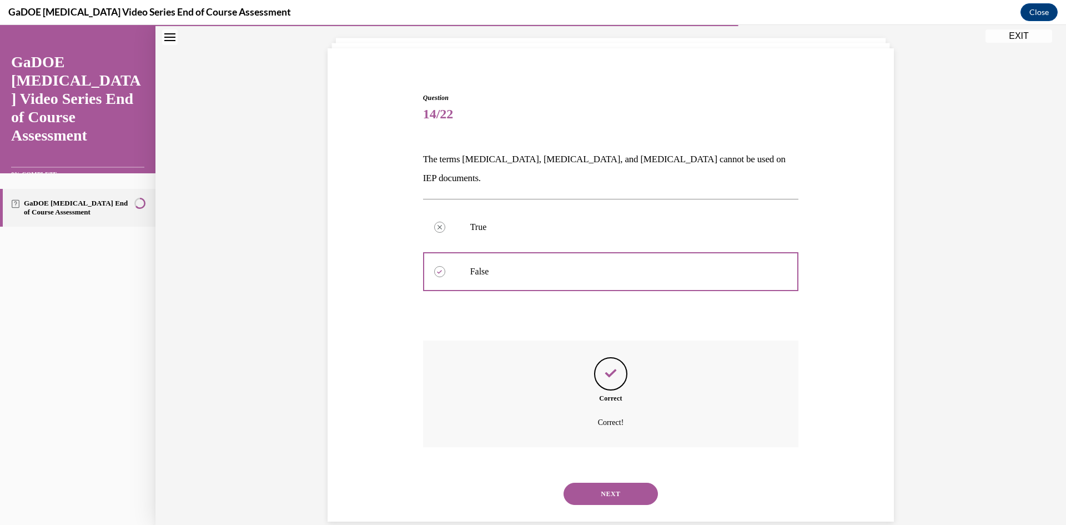
click at [608, 483] on button "NEXT" at bounding box center [611, 494] width 94 height 22
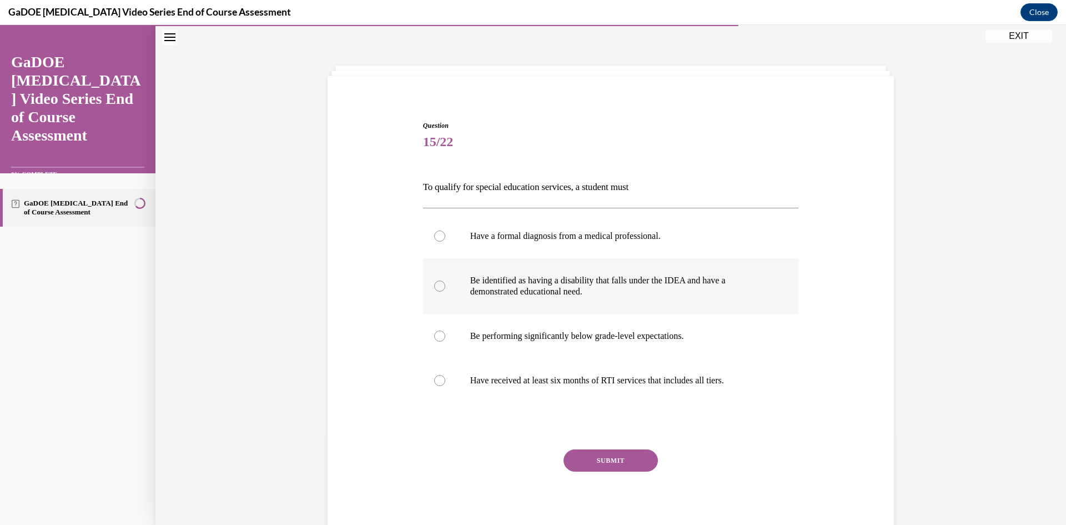
click at [434, 289] on div at bounding box center [439, 286] width 11 height 11
click at [434, 289] on input "Be identified as having a disability that falls under the IDEA and have a demon…" at bounding box center [439, 286] width 11 height 11
radio input "true"
click at [624, 465] on button "SUBMIT" at bounding box center [611, 460] width 94 height 22
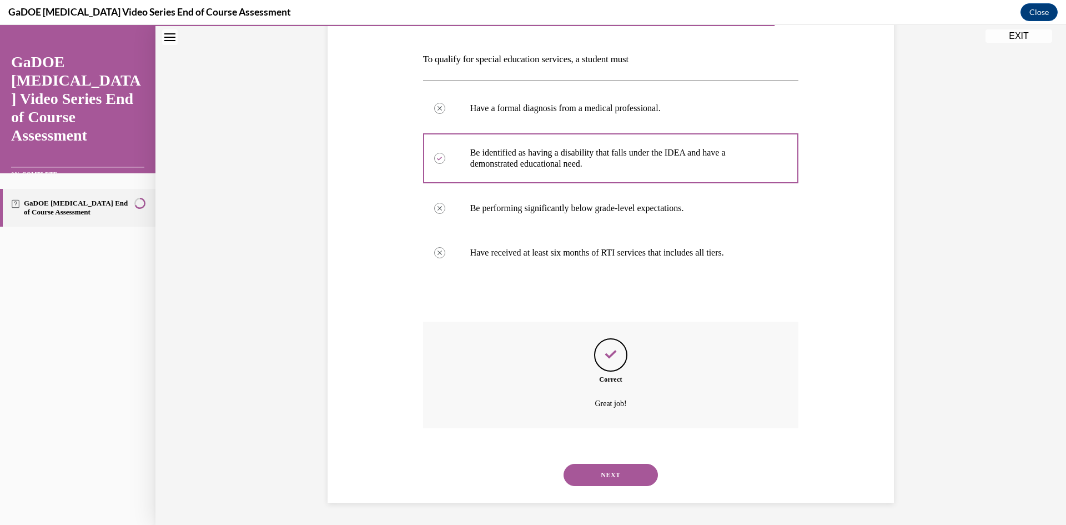
click at [618, 470] on button "NEXT" at bounding box center [611, 475] width 94 height 22
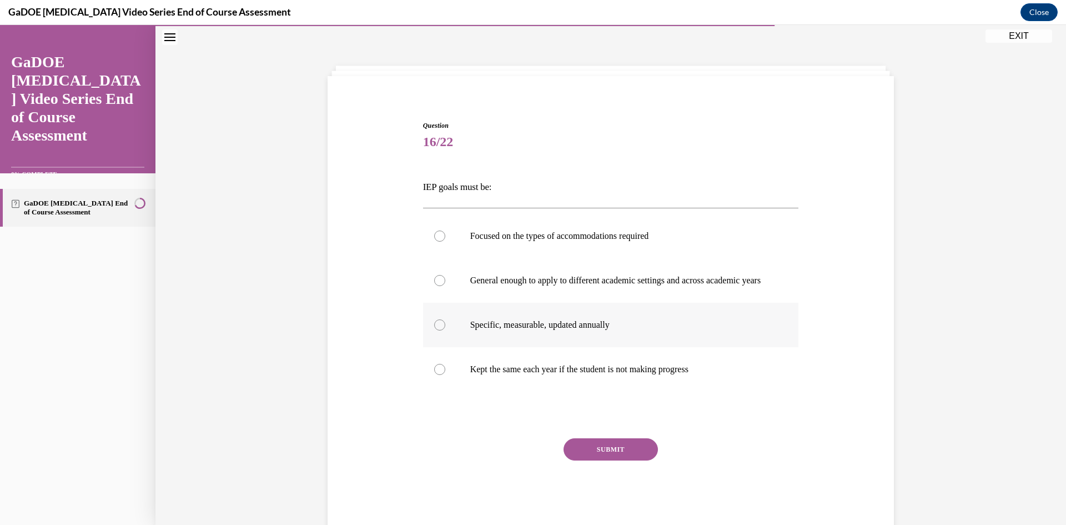
click at [438, 330] on div at bounding box center [439, 324] width 11 height 11
click at [438, 330] on input "Specific, measurable, updated annually" at bounding box center [439, 324] width 11 height 11
radio input "true"
click at [625, 460] on button "SUBMIT" at bounding box center [611, 449] width 94 height 22
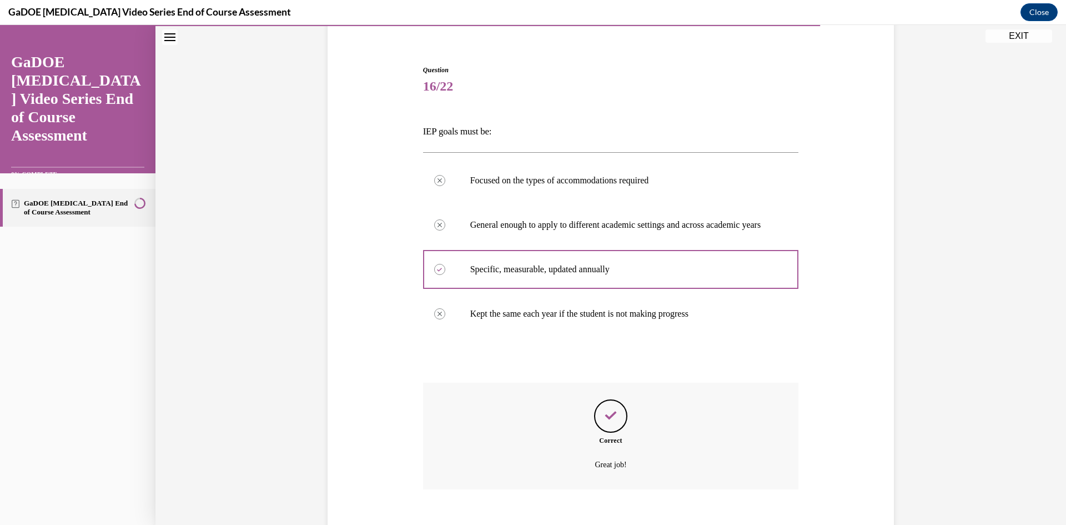
scroll to position [145, 0]
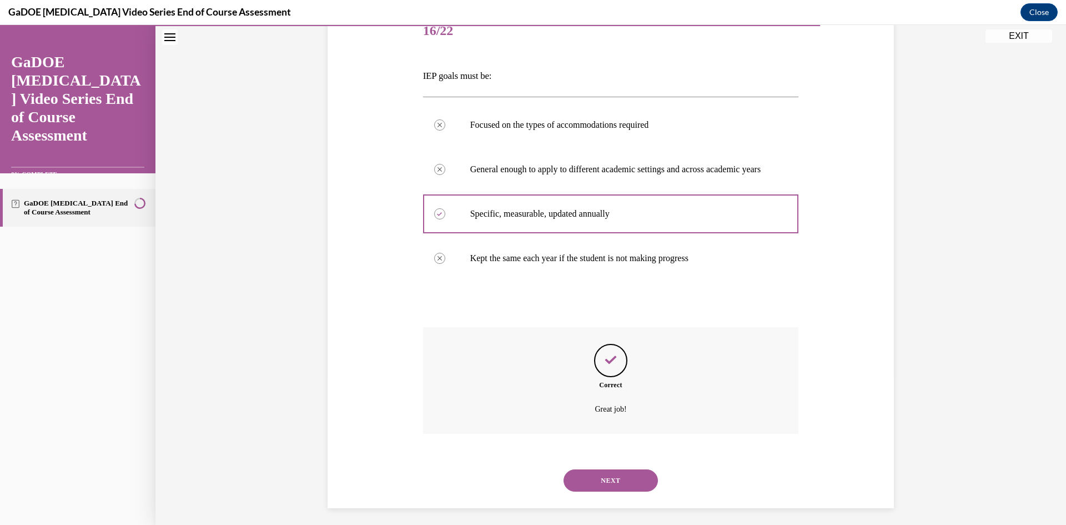
click at [602, 486] on button "NEXT" at bounding box center [611, 480] width 94 height 22
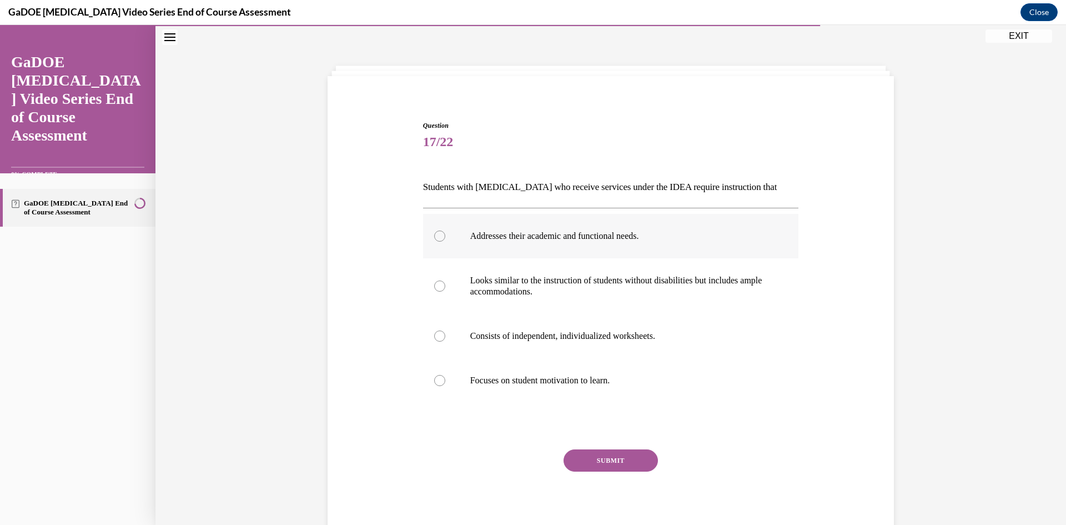
click at [440, 237] on div at bounding box center [439, 236] width 11 height 11
click at [440, 237] on input "Addresses their academic and functional needs." at bounding box center [439, 236] width 11 height 11
radio input "true"
click at [599, 458] on button "SUBMIT" at bounding box center [611, 460] width 94 height 22
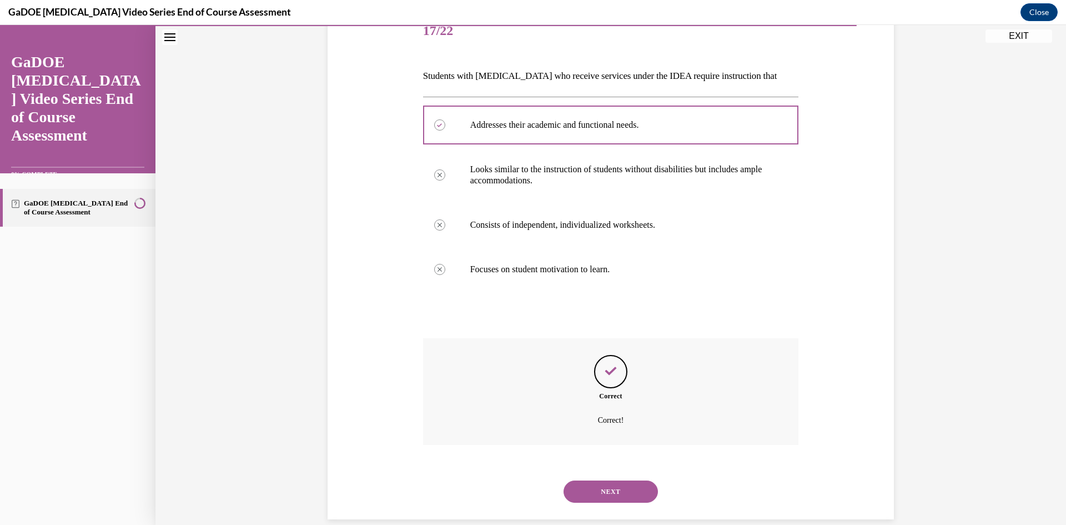
click at [586, 491] on button "NEXT" at bounding box center [611, 491] width 94 height 22
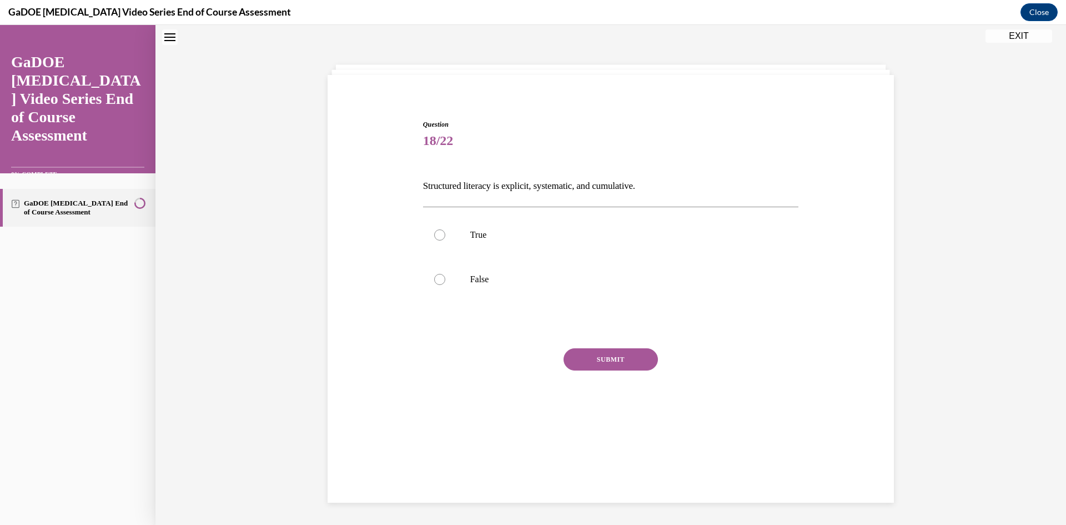
scroll to position [34, 0]
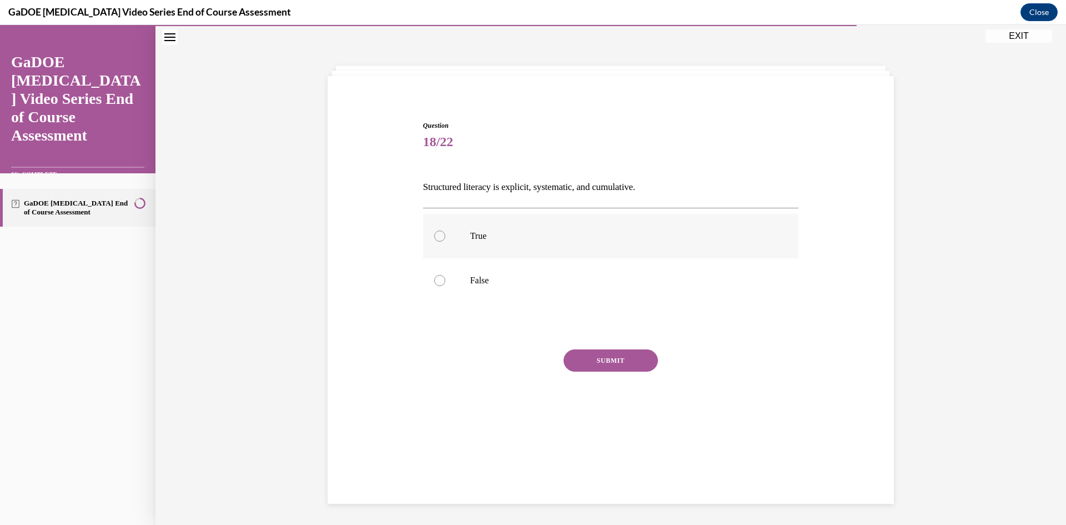
click at [435, 238] on div at bounding box center [439, 236] width 11 height 11
click at [435, 238] on input "True" at bounding box center [439, 236] width 11 height 11
radio input "true"
click at [595, 362] on button "SUBMIT" at bounding box center [611, 360] width 94 height 22
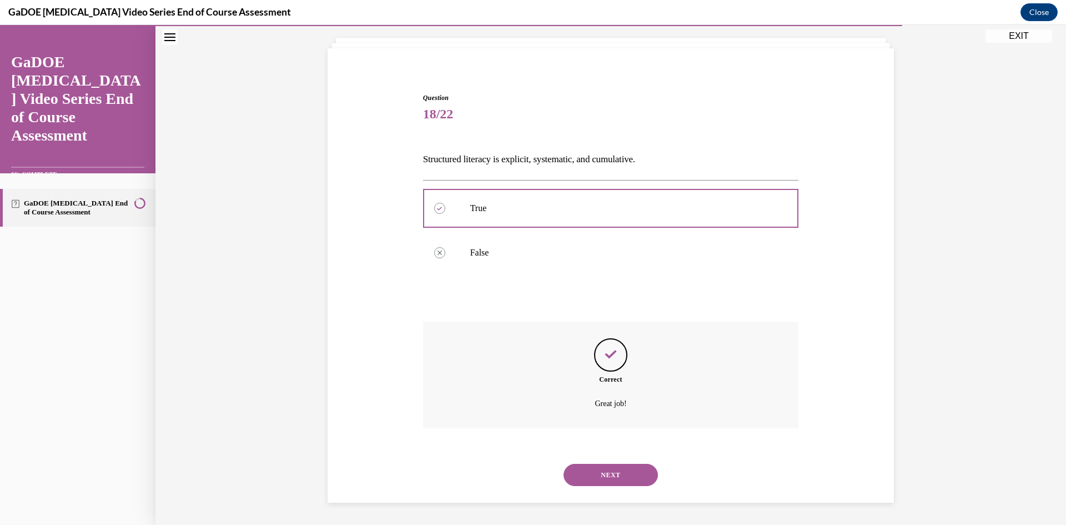
click at [590, 470] on button "NEXT" at bounding box center [611, 475] width 94 height 22
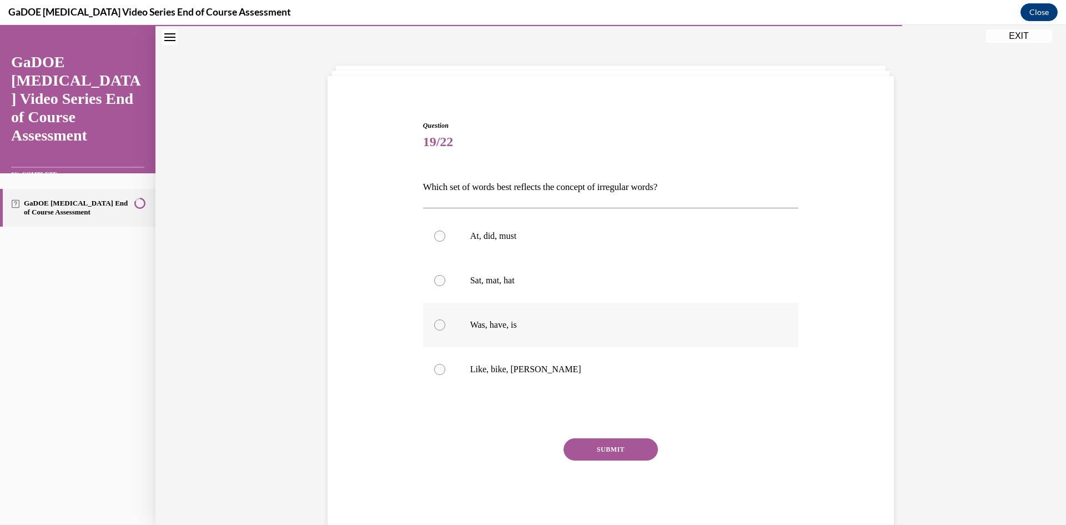
click at [430, 328] on label "Was, have, is" at bounding box center [611, 325] width 376 height 44
click at [434, 328] on input "Was, have, is" at bounding box center [439, 324] width 11 height 11
radio input "true"
click at [614, 450] on button "SUBMIT" at bounding box center [611, 449] width 94 height 22
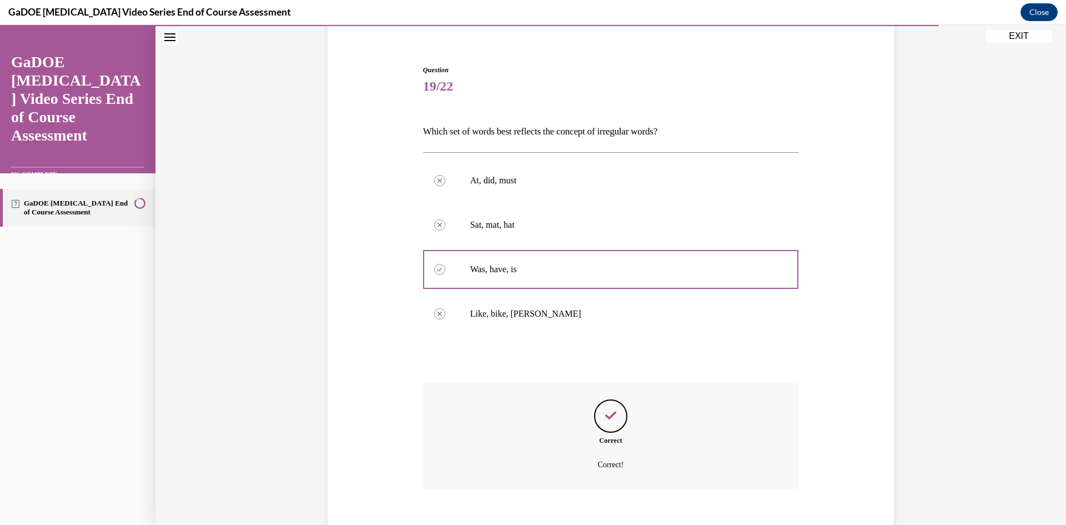
scroll to position [145, 0]
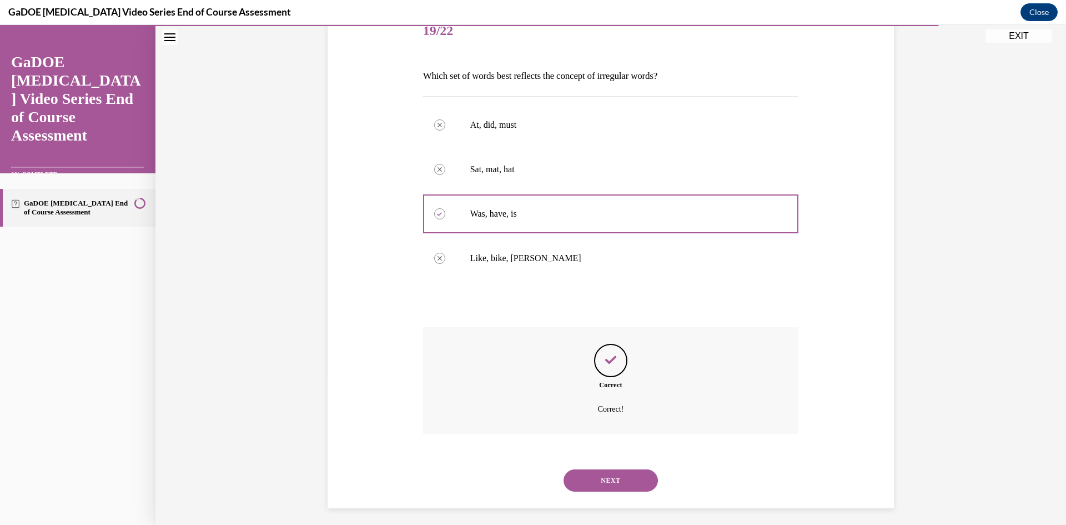
click at [608, 474] on button "NEXT" at bounding box center [611, 480] width 94 height 22
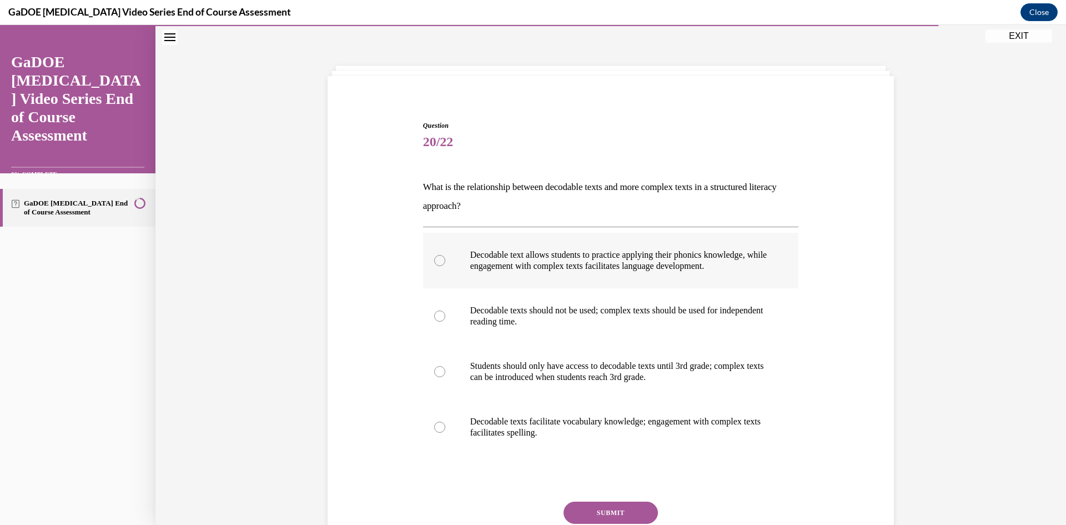
click at [454, 259] on label "Decodable text allows students to practice applying their phonics knowledge, wh…" at bounding box center [611, 261] width 376 height 56
click at [445, 259] on input "Decodable text allows students to practice applying their phonics knowledge, wh…" at bounding box center [439, 260] width 11 height 11
radio input "true"
click at [624, 514] on button "SUBMIT" at bounding box center [611, 513] width 94 height 22
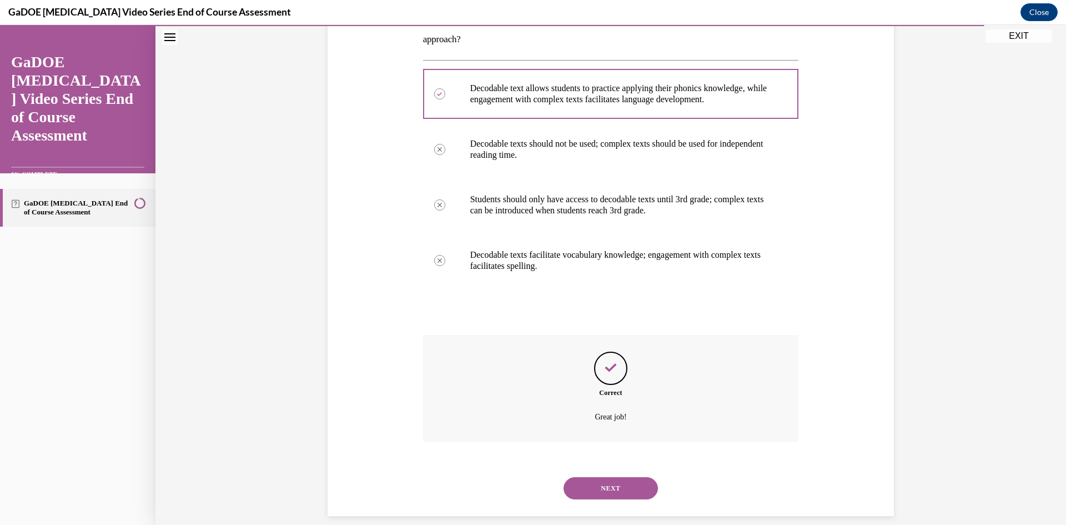
scroll to position [214, 0]
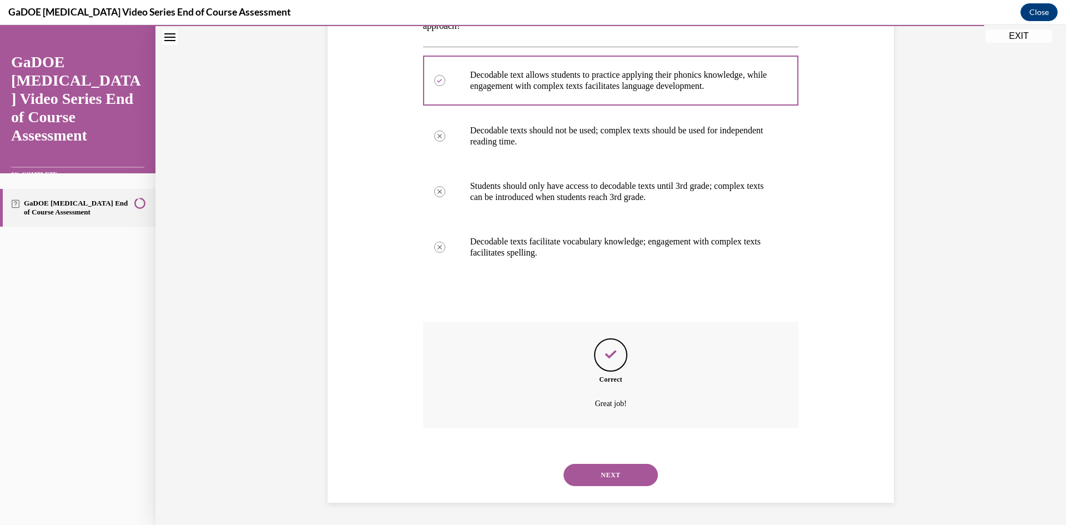
click at [607, 478] on button "NEXT" at bounding box center [611, 475] width 94 height 22
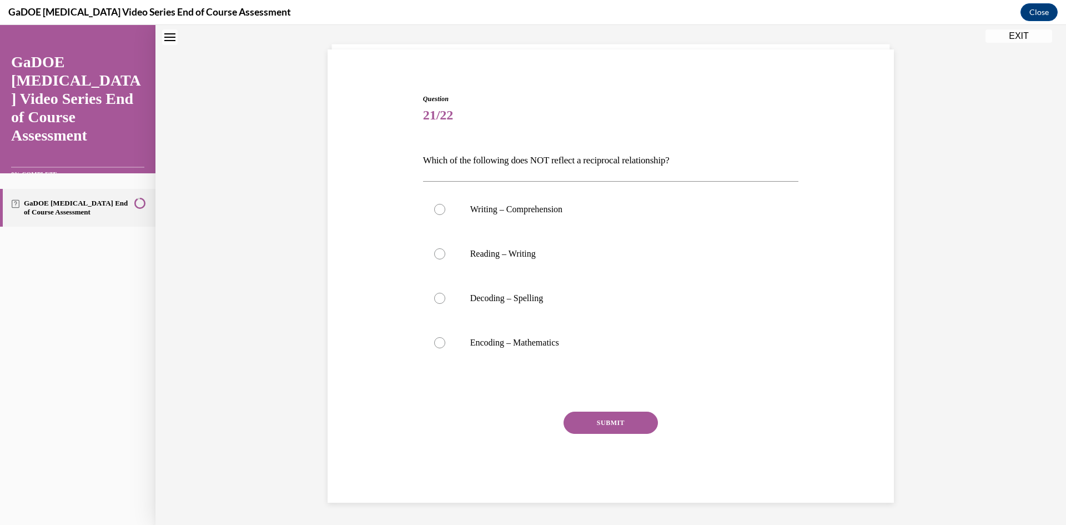
scroll to position [34, 0]
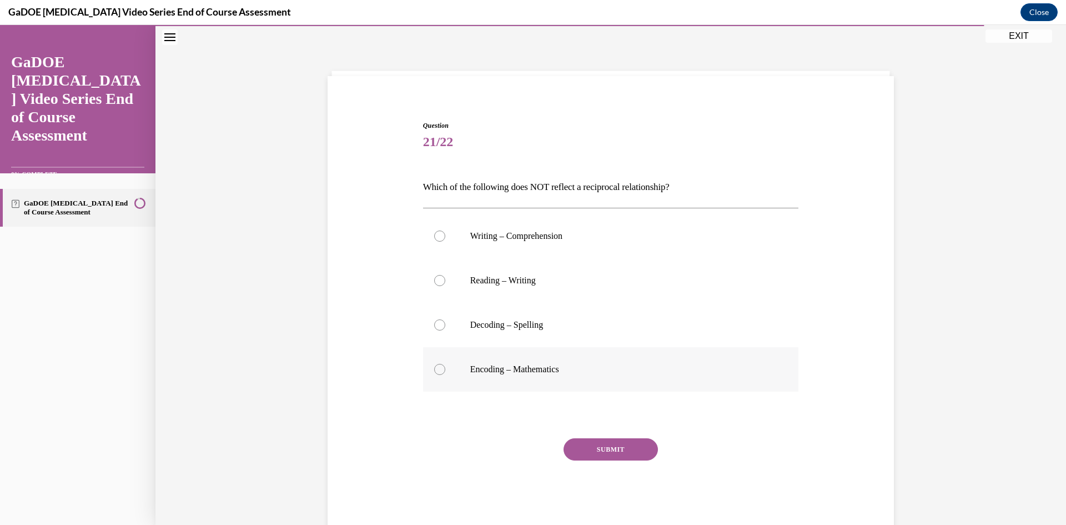
click at [435, 374] on div at bounding box center [439, 369] width 11 height 11
click at [435, 374] on input "Encoding – Mathematics" at bounding box center [439, 369] width 11 height 11
radio input "true"
click at [618, 449] on button "SUBMIT" at bounding box center [611, 449] width 94 height 22
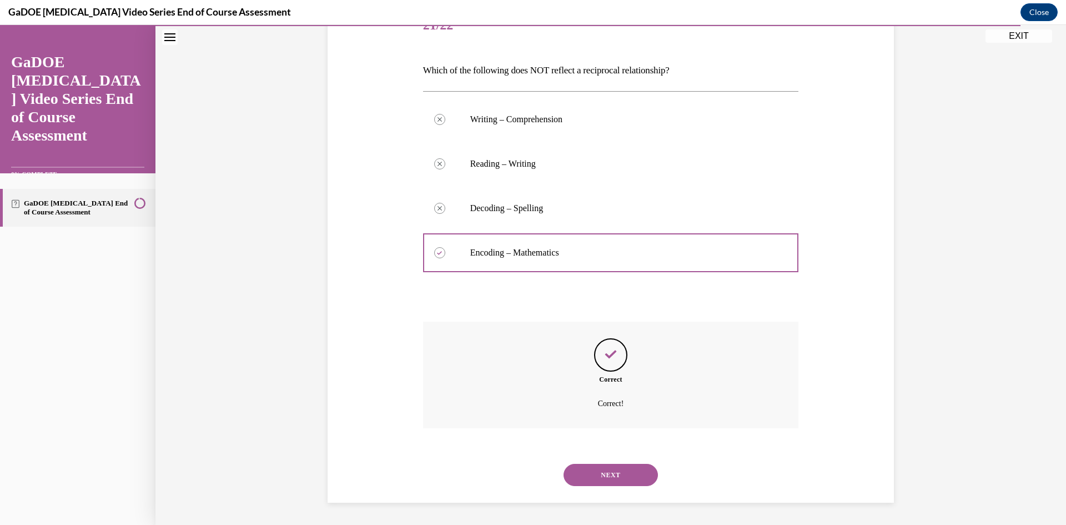
click at [609, 467] on button "NEXT" at bounding box center [611, 475] width 94 height 22
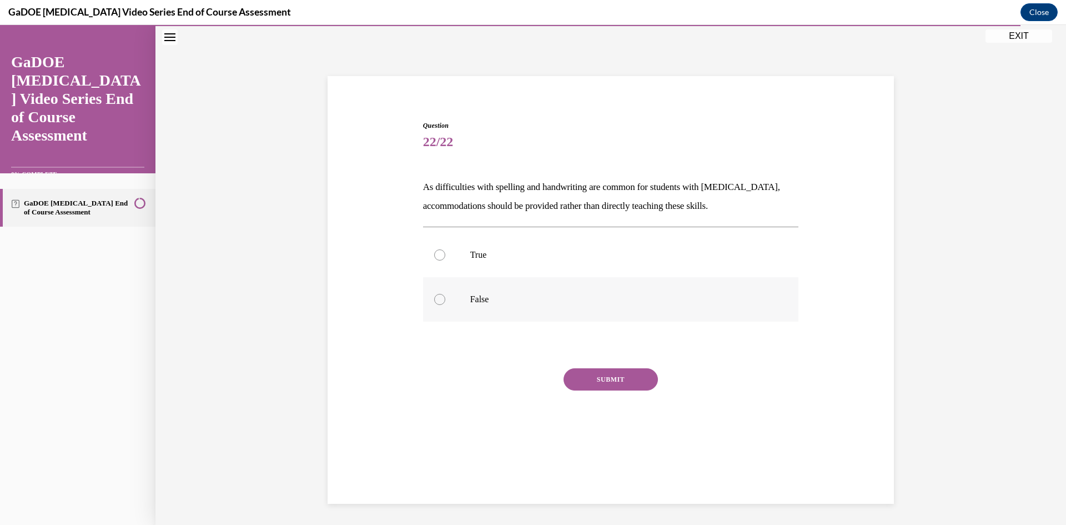
click at [439, 301] on div at bounding box center [439, 299] width 11 height 11
click at [439, 301] on input "False" at bounding box center [439, 299] width 11 height 11
radio input "true"
click at [614, 380] on button "SUBMIT" at bounding box center [611, 379] width 94 height 22
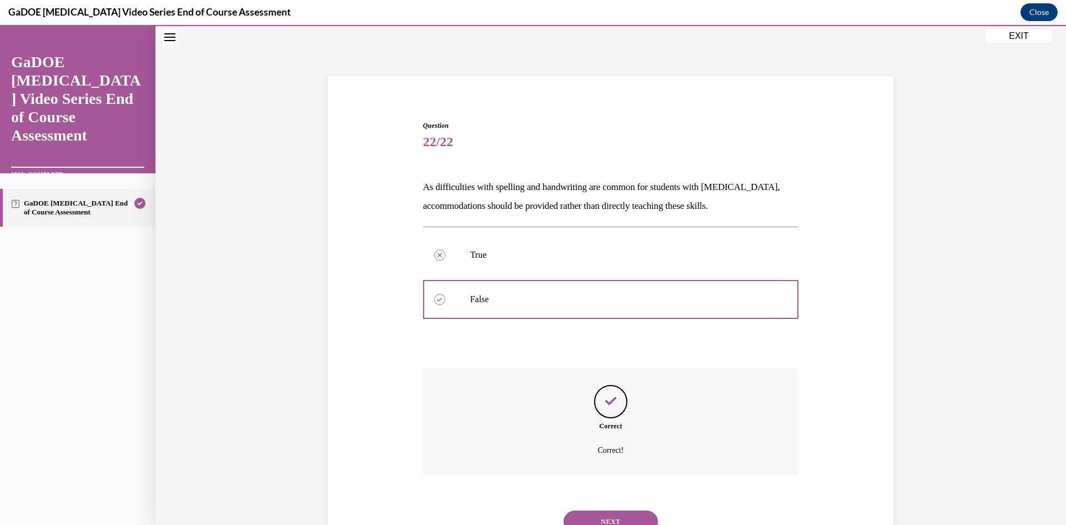
scroll to position [81, 0]
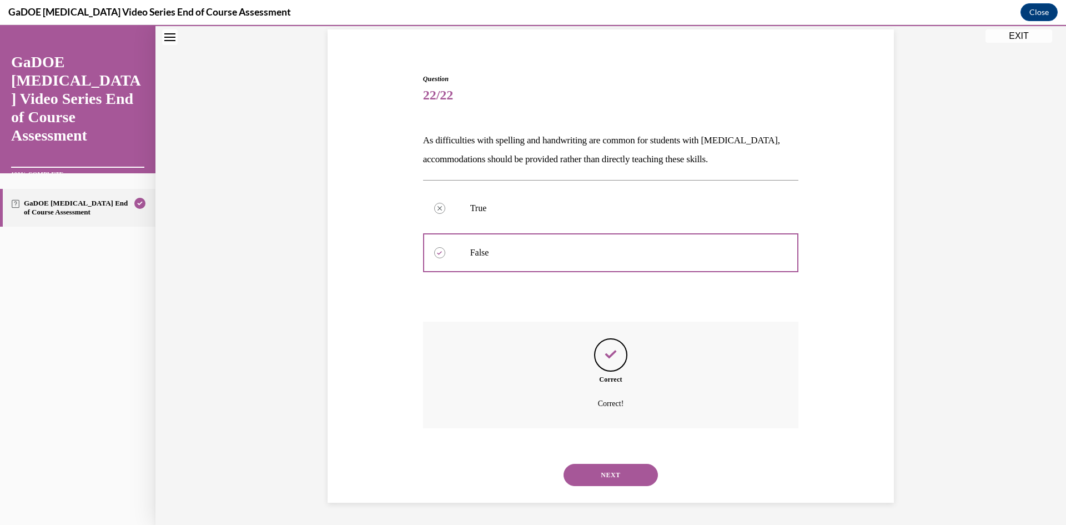
click at [622, 473] on button "NEXT" at bounding box center [611, 475] width 94 height 22
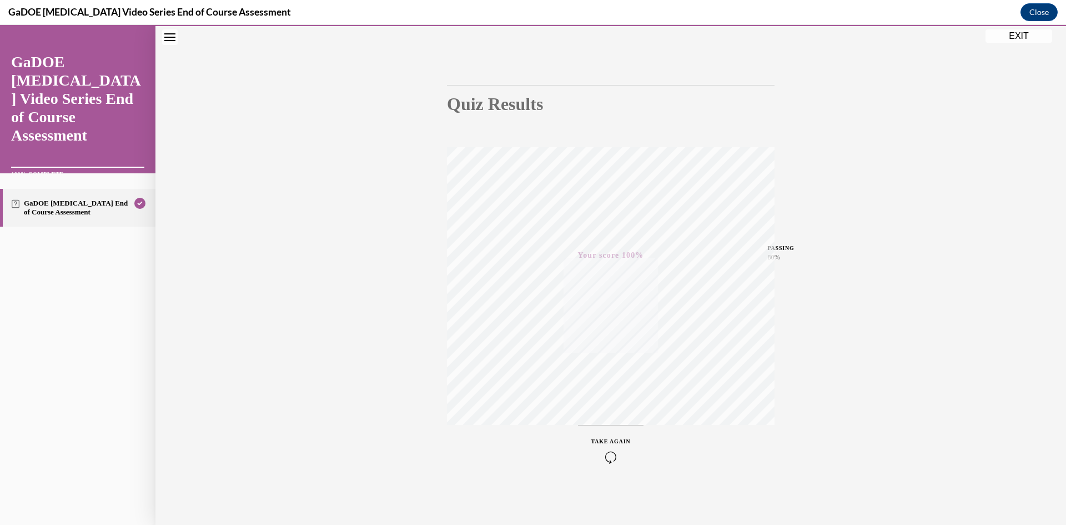
click at [1020, 36] on button "EXIT" at bounding box center [1019, 35] width 67 height 13
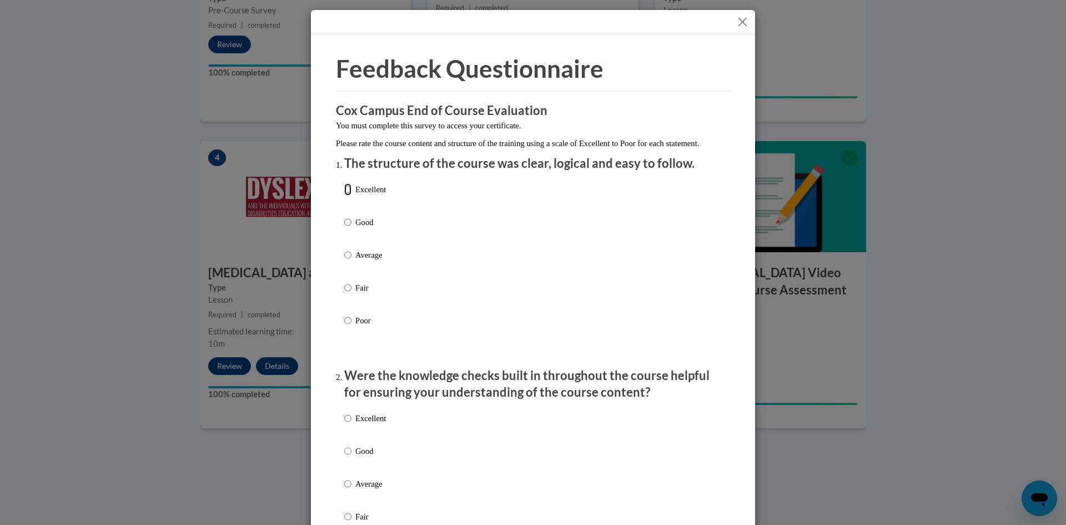
click at [344, 196] on input "Excellent" at bounding box center [347, 189] width 7 height 12
radio input "true"
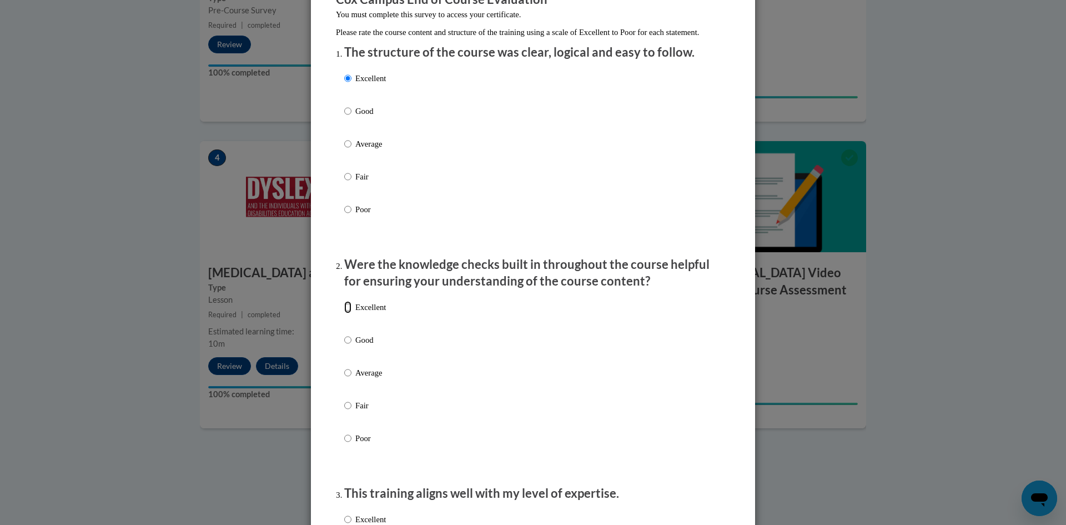
click at [344, 313] on input "Excellent" at bounding box center [347, 307] width 7 height 12
radio input "true"
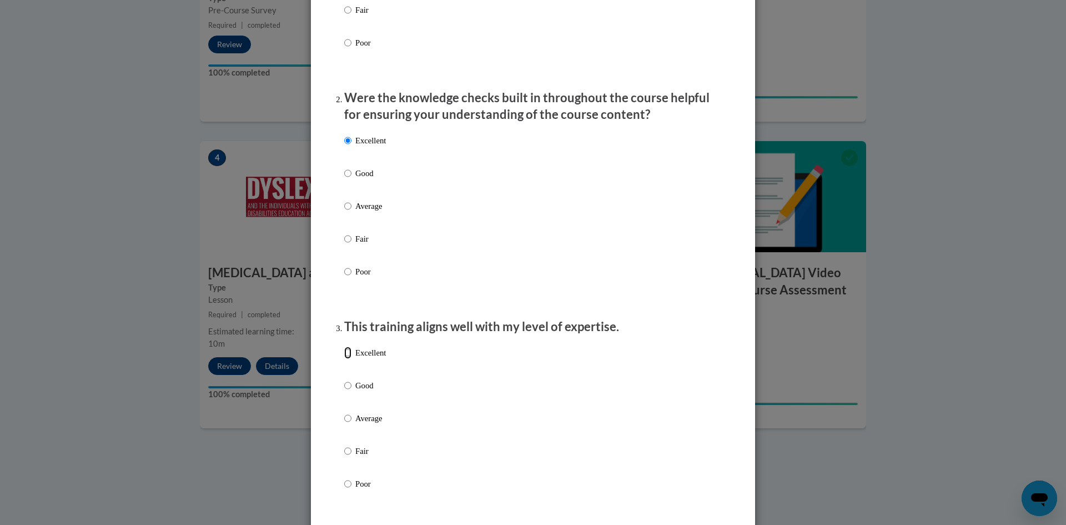
click at [344, 359] on input "Excellent" at bounding box center [347, 353] width 7 height 12
radio input "true"
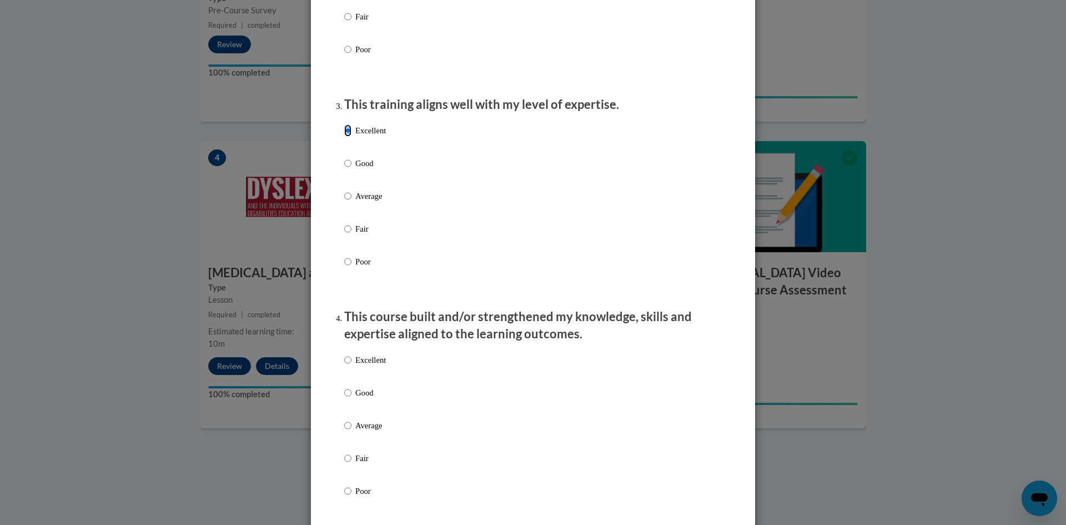
scroll to position [555, 0]
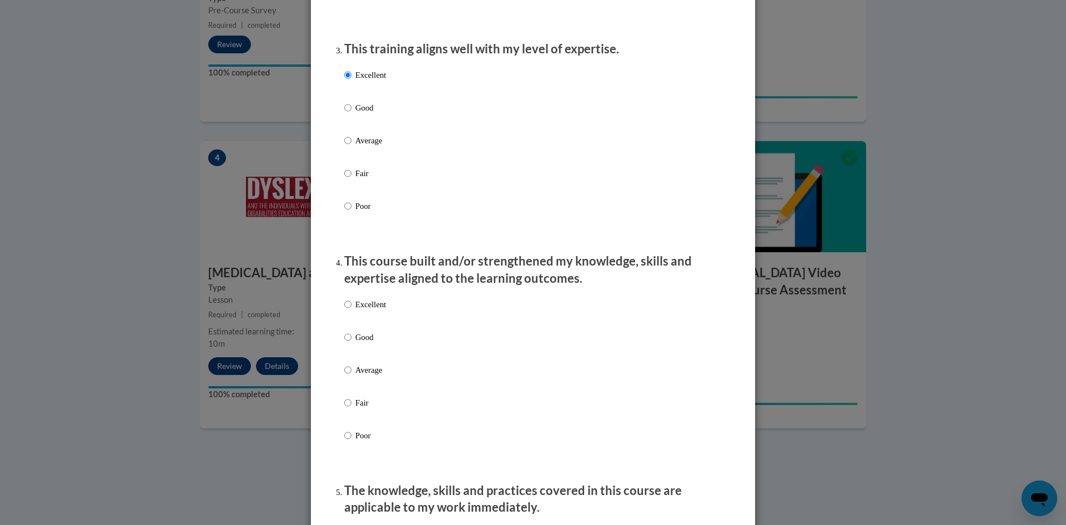
click at [348, 312] on label "Excellent" at bounding box center [365, 313] width 42 height 30
click at [348, 310] on input "Excellent" at bounding box center [347, 304] width 7 height 12
radio input "true"
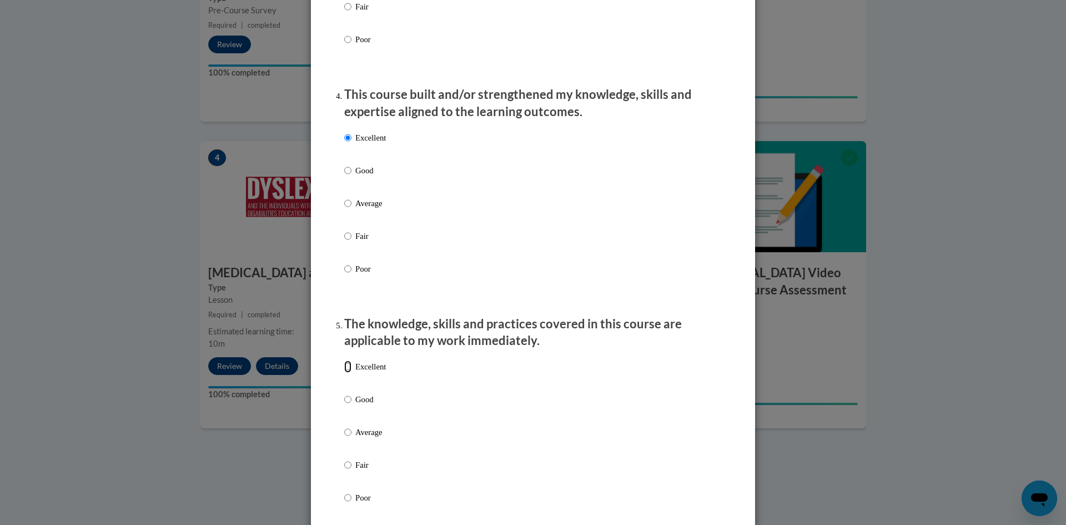
click at [344, 373] on input "Excellent" at bounding box center [347, 366] width 7 height 12
radio input "true"
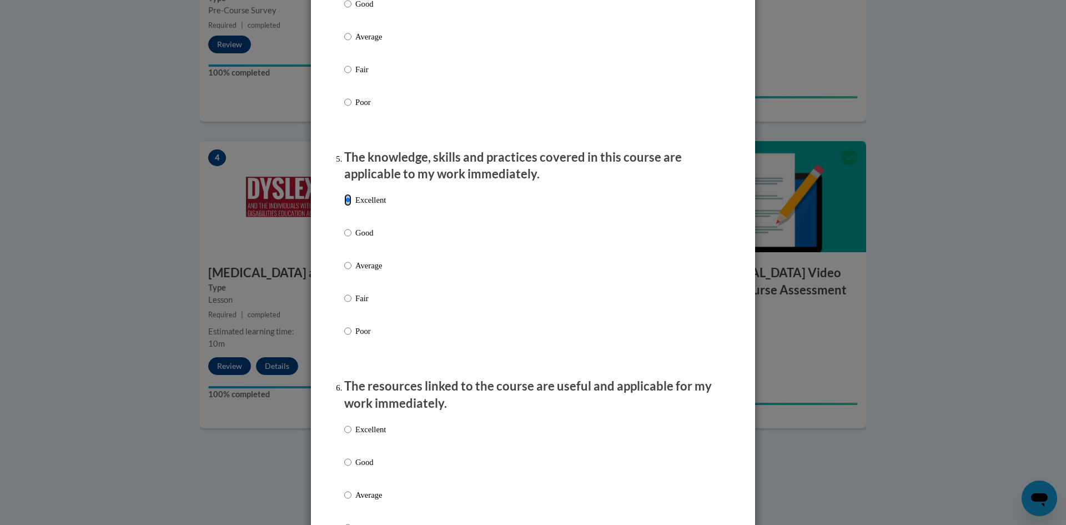
scroll to position [944, 0]
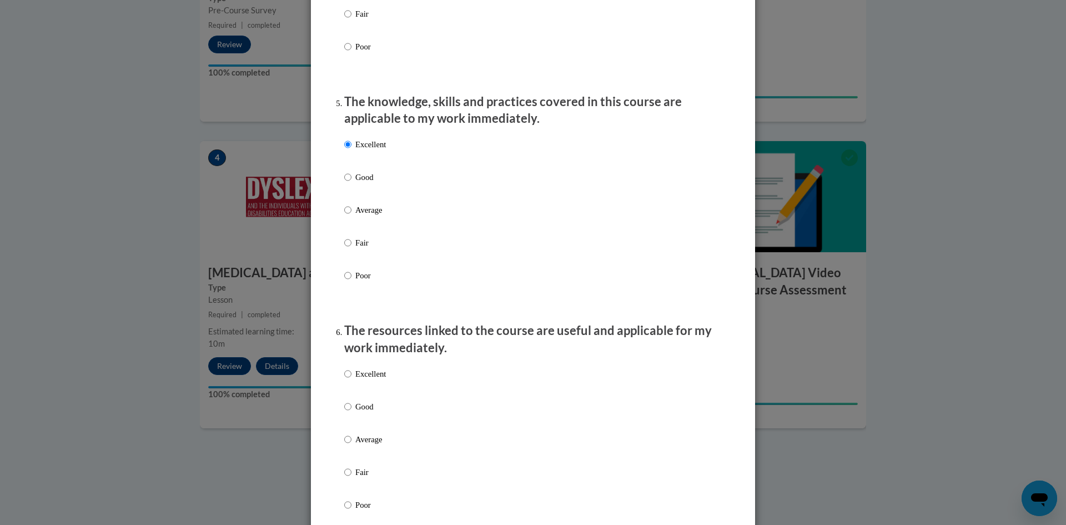
click at [339, 386] on ol "The structure of the course was clear, logical and easy to follow. Excellent Go…" at bounding box center [533, 266] width 394 height 2111
click at [348, 383] on label "Excellent" at bounding box center [365, 383] width 42 height 30
click at [348, 380] on input "Excellent" at bounding box center [347, 374] width 7 height 12
radio input "true"
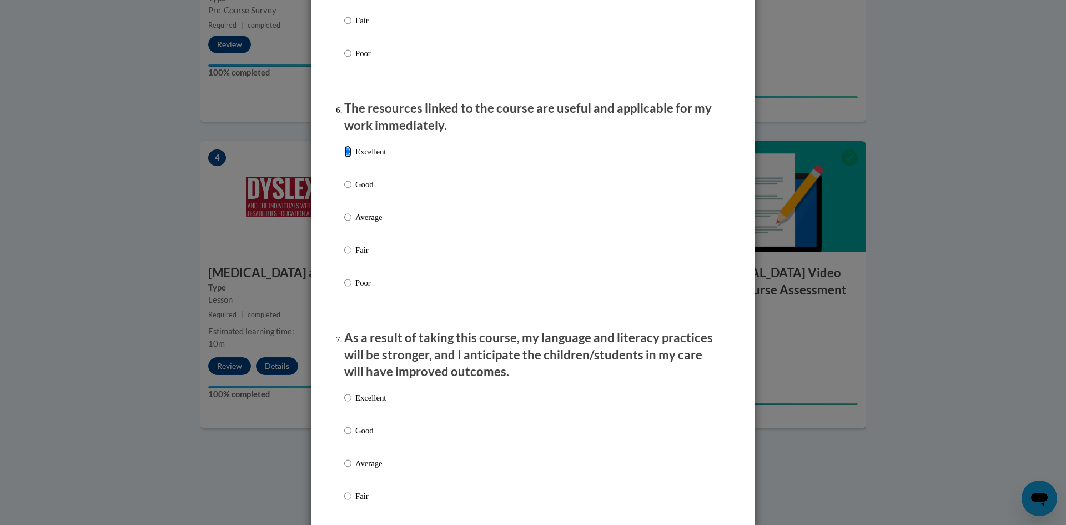
scroll to position [1278, 0]
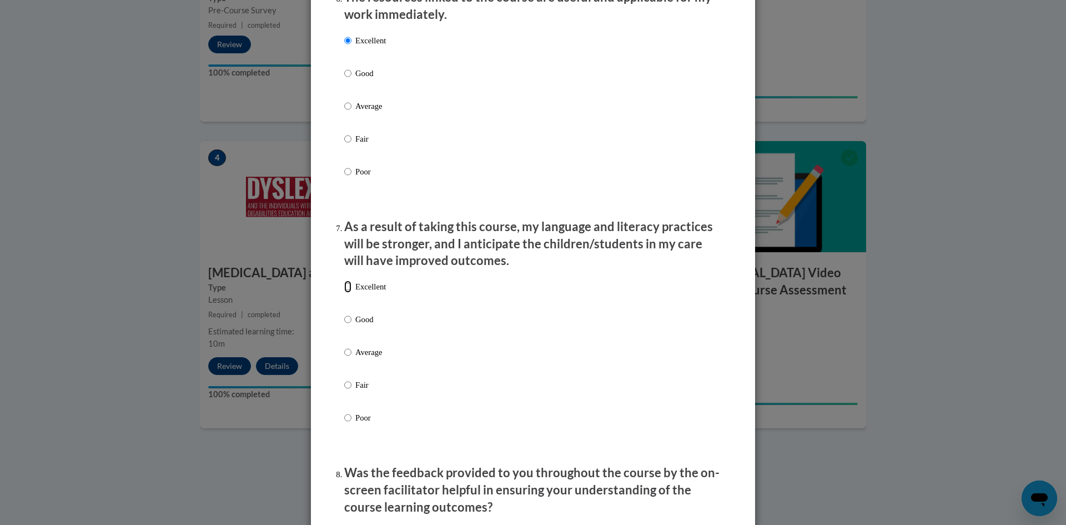
click at [344, 292] on input "Excellent" at bounding box center [347, 287] width 7 height 12
radio input "true"
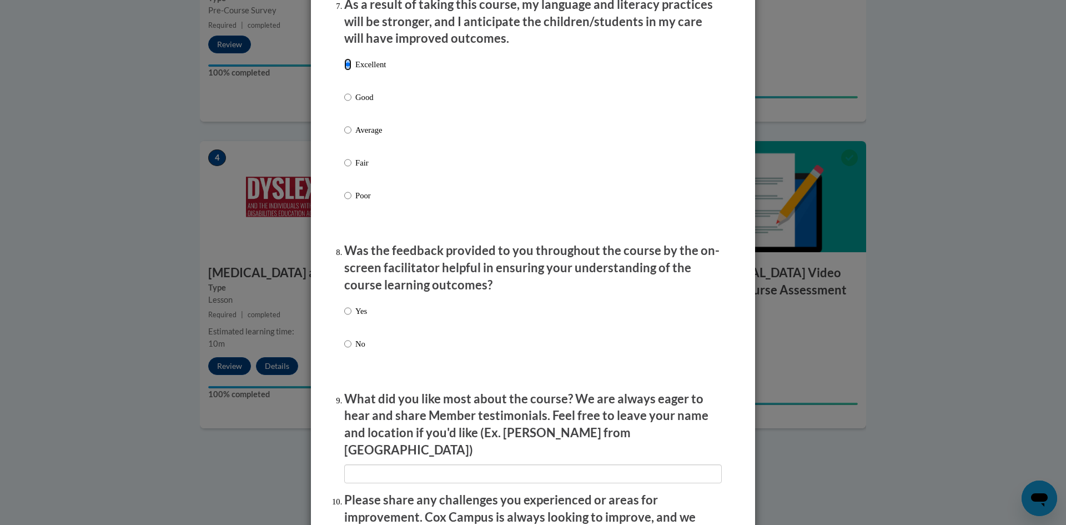
scroll to position [1555, 0]
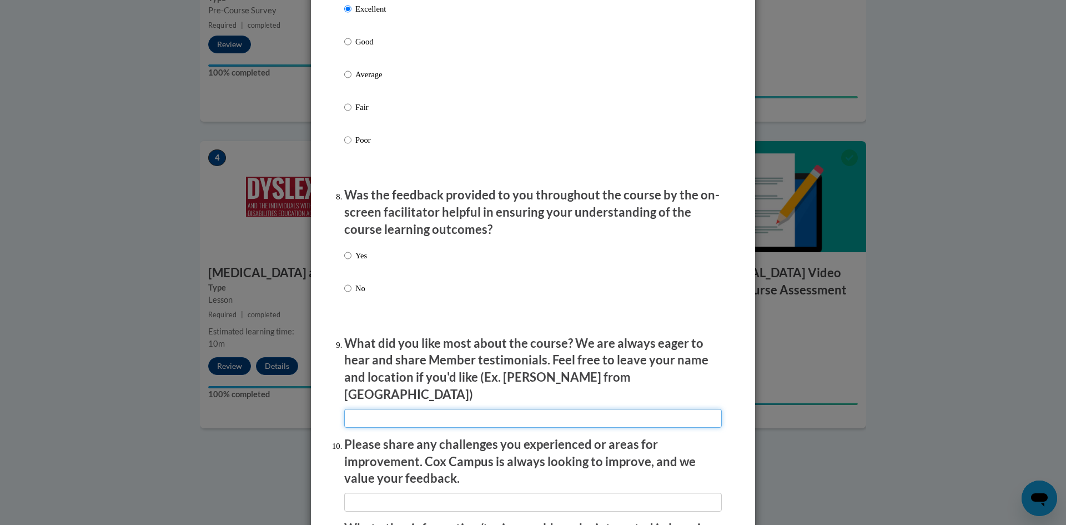
click at [395, 409] on input "textbox" at bounding box center [533, 418] width 378 height 19
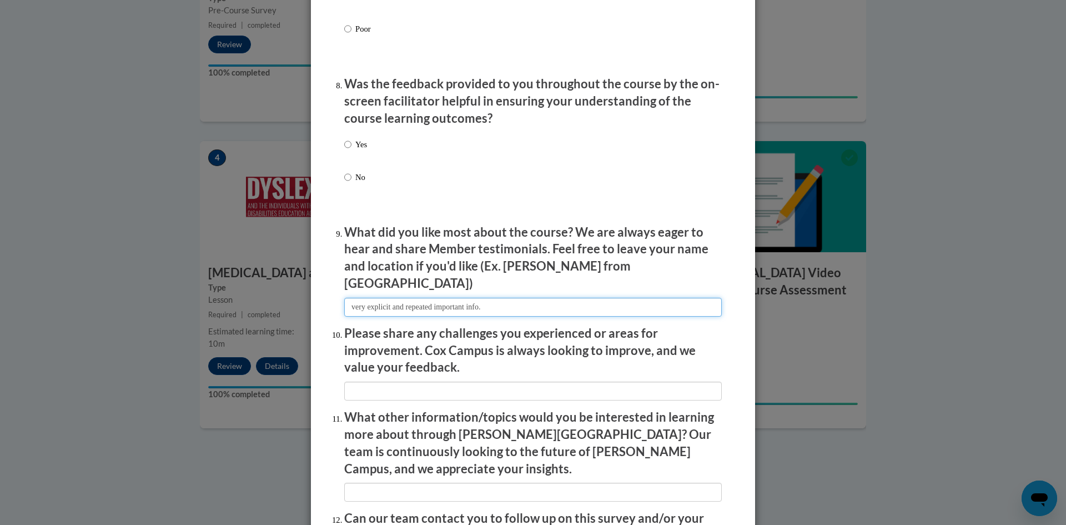
type input "very explicit and repeated important info."
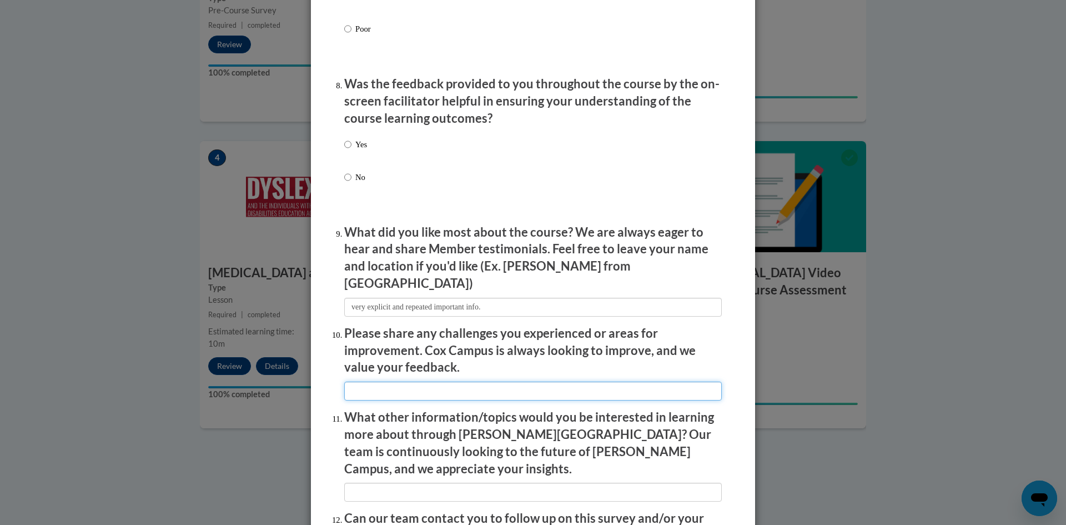
click at [452, 382] on input "textbox" at bounding box center [533, 391] width 378 height 19
type input "no challenges"
click at [515, 483] on input "textbox" at bounding box center [533, 492] width 378 height 19
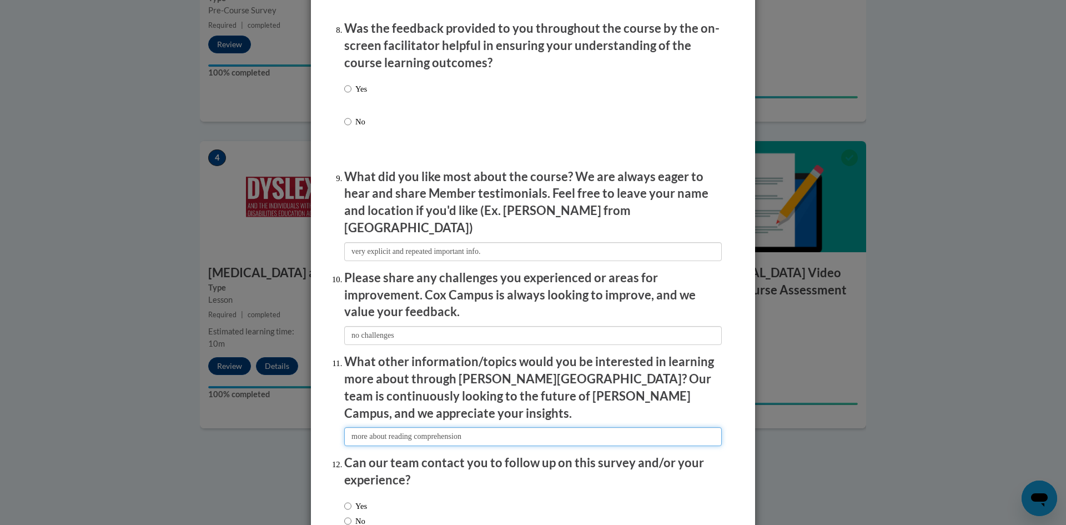
scroll to position [1777, 0]
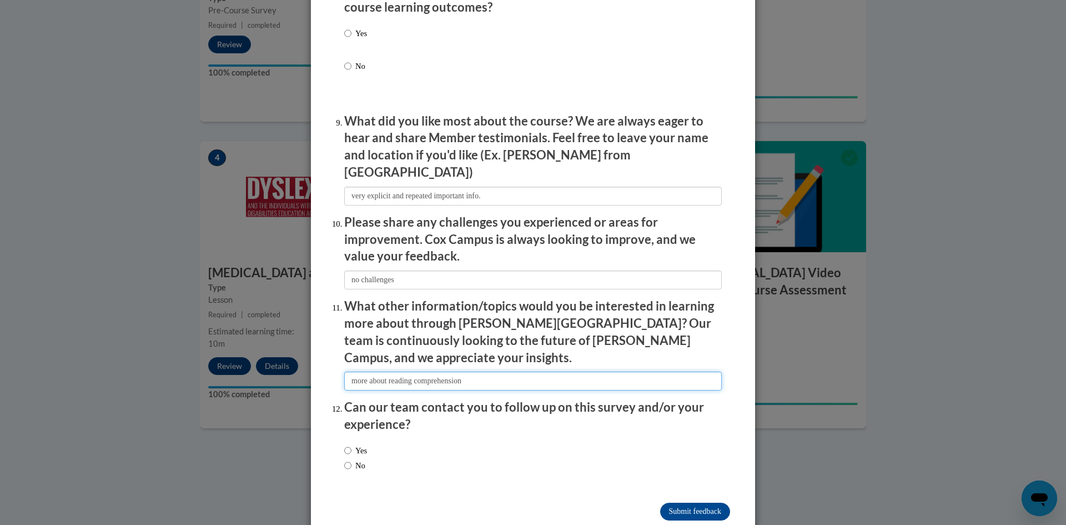
type input "more about reading comprehension"
click at [347, 444] on input "Yes" at bounding box center [347, 450] width 7 height 12
radio input "true"
click at [683, 503] on input "Submit feedback" at bounding box center [695, 512] width 70 height 18
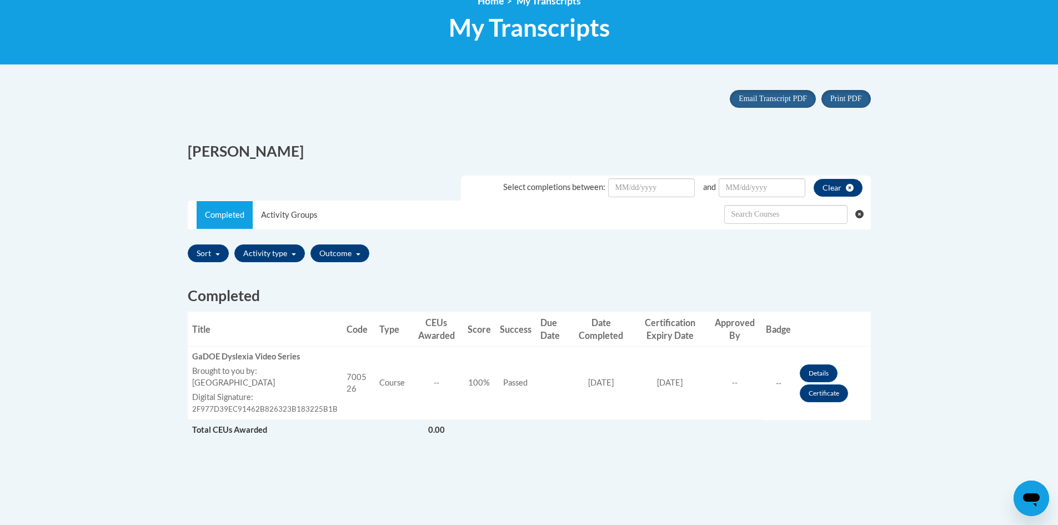
scroll to position [111, 0]
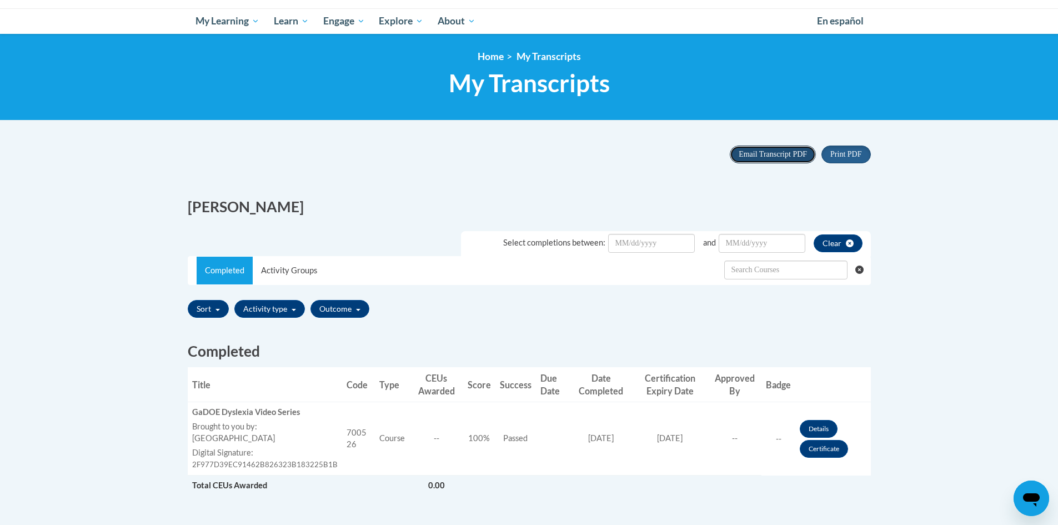
click at [764, 154] on span "Email Transcript PDF" at bounding box center [773, 154] width 68 height 8
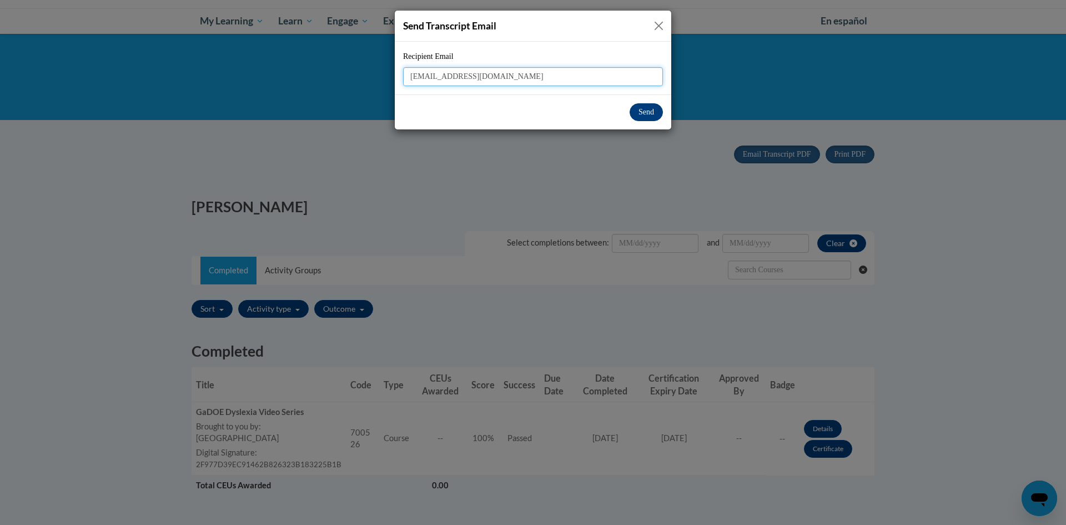
type input "bowlintr@collierschools.com"
click at [639, 107] on button "Send" at bounding box center [646, 112] width 33 height 18
click at [644, 116] on button "Send" at bounding box center [646, 112] width 33 height 18
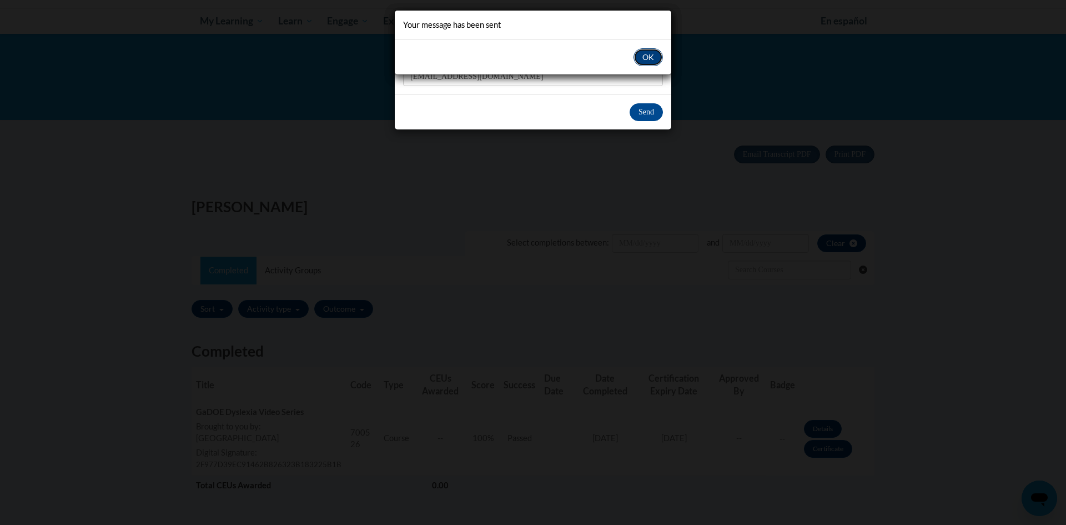
click at [655, 54] on button "OK" at bounding box center [648, 57] width 29 height 18
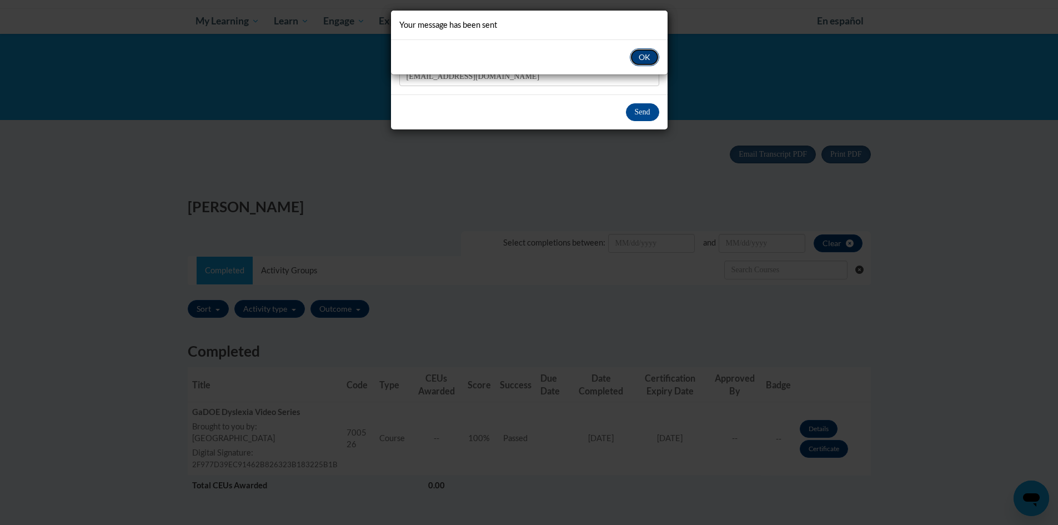
click at [646, 50] on button "OK" at bounding box center [644, 57] width 29 height 18
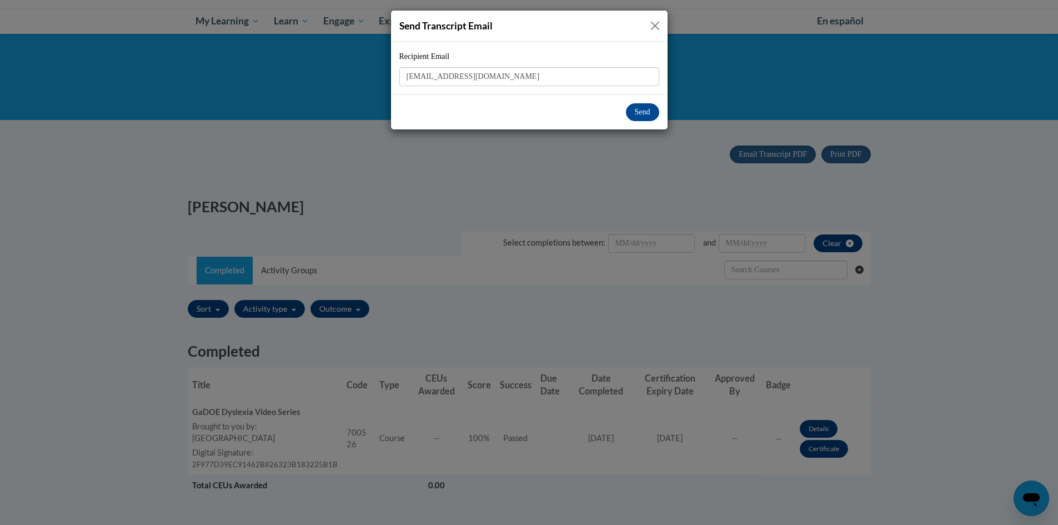
click at [656, 29] on button "Close" at bounding box center [655, 26] width 14 height 14
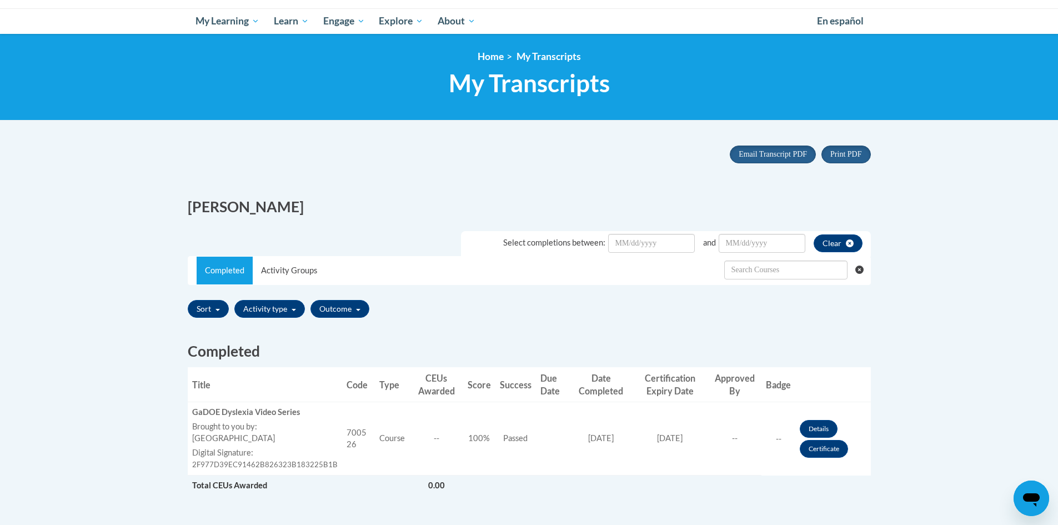
scroll to position [56, 0]
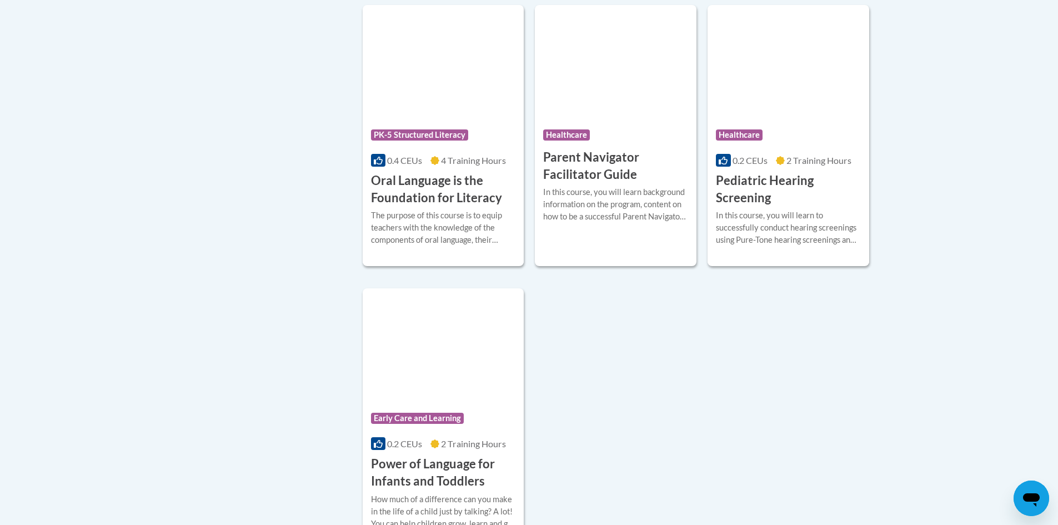
scroll to position [2041, 0]
